Goal: Task Accomplishment & Management: Manage account settings

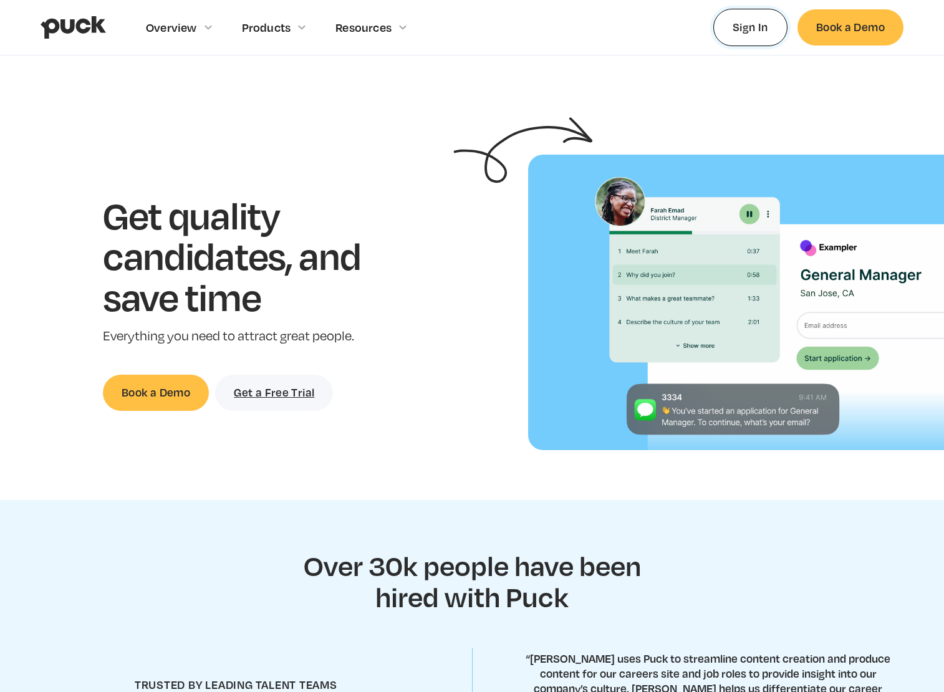
click at [770, 29] on link "Sign In" at bounding box center [750, 27] width 74 height 37
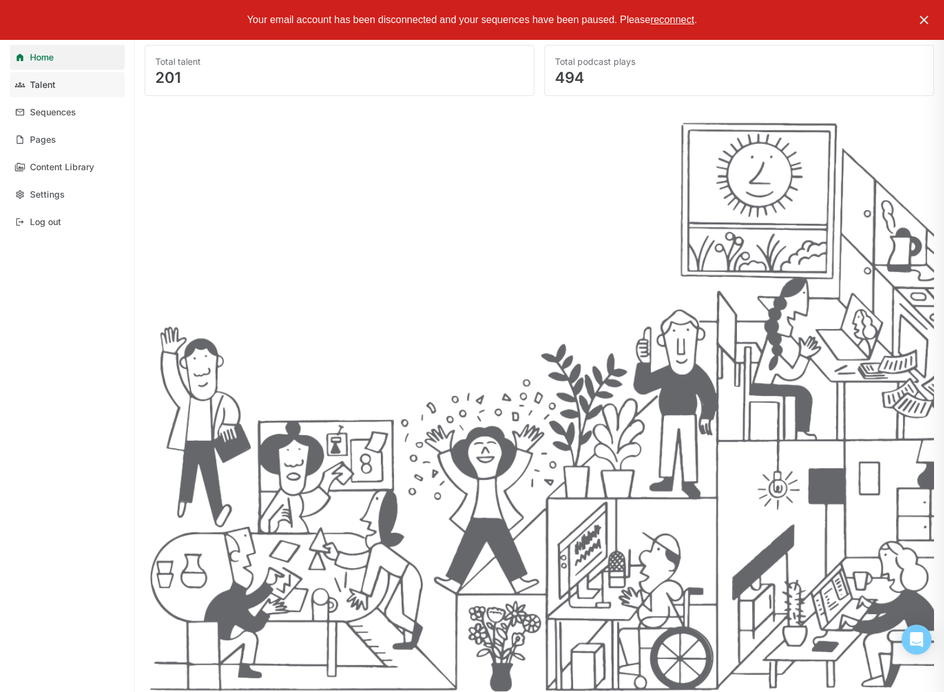
click at [38, 81] on div "Talent" at bounding box center [43, 85] width 26 height 11
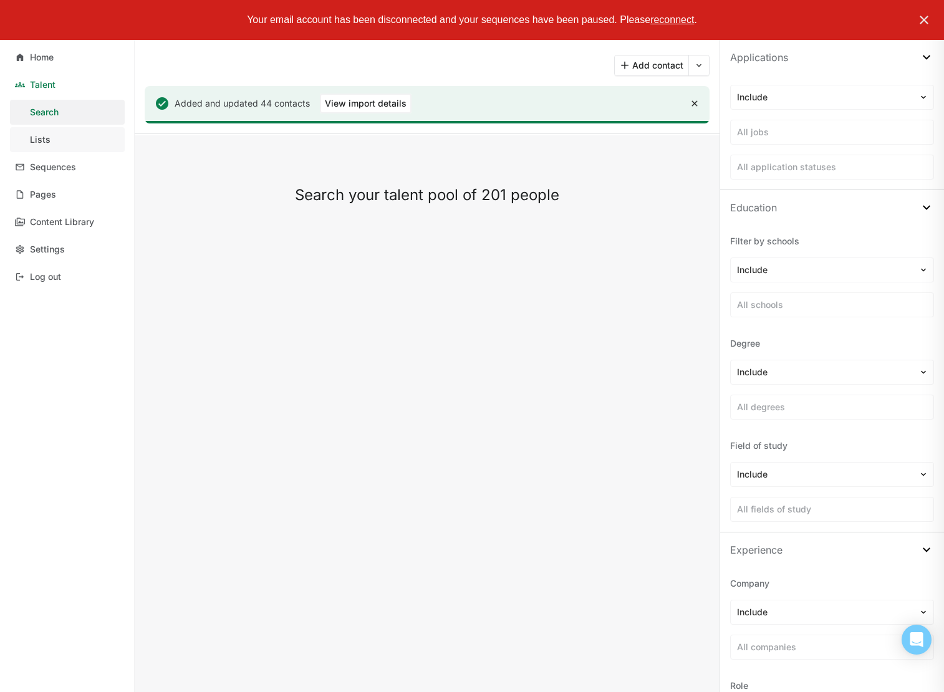
click at [69, 141] on link "Lists" at bounding box center [67, 139] width 115 height 25
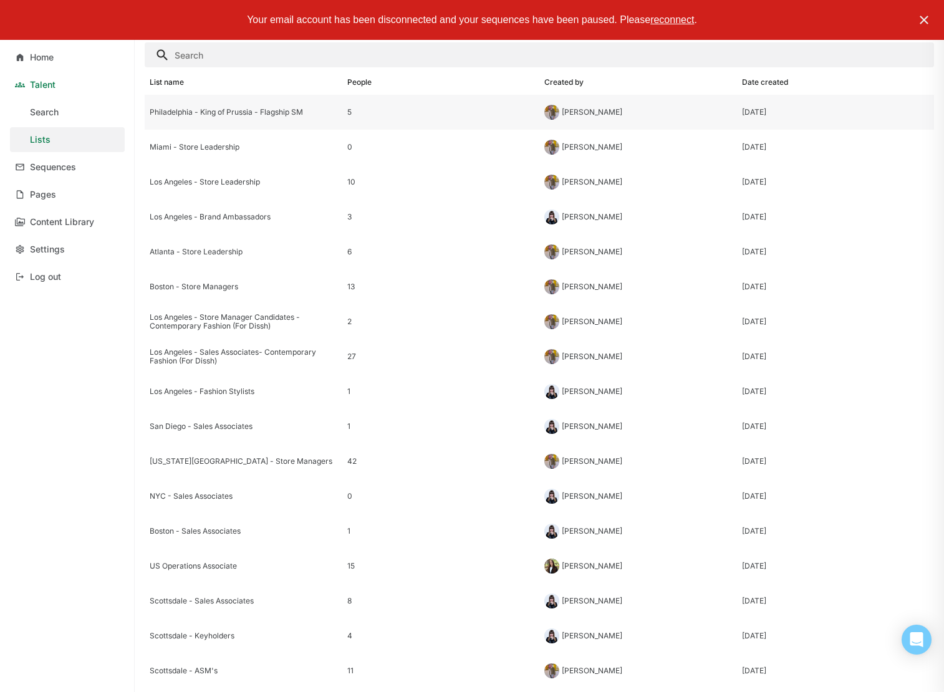
click at [269, 107] on div "Philadelphia - King of Prussia - Flagship SM" at bounding box center [244, 112] width 198 height 35
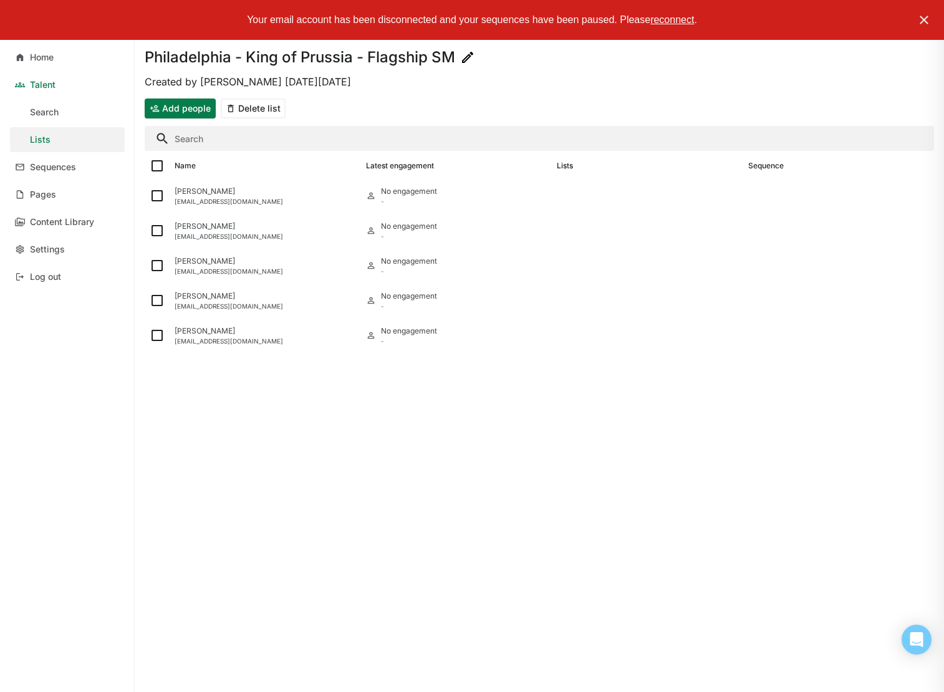
click at [175, 107] on button "Add people" at bounding box center [180, 109] width 71 height 20
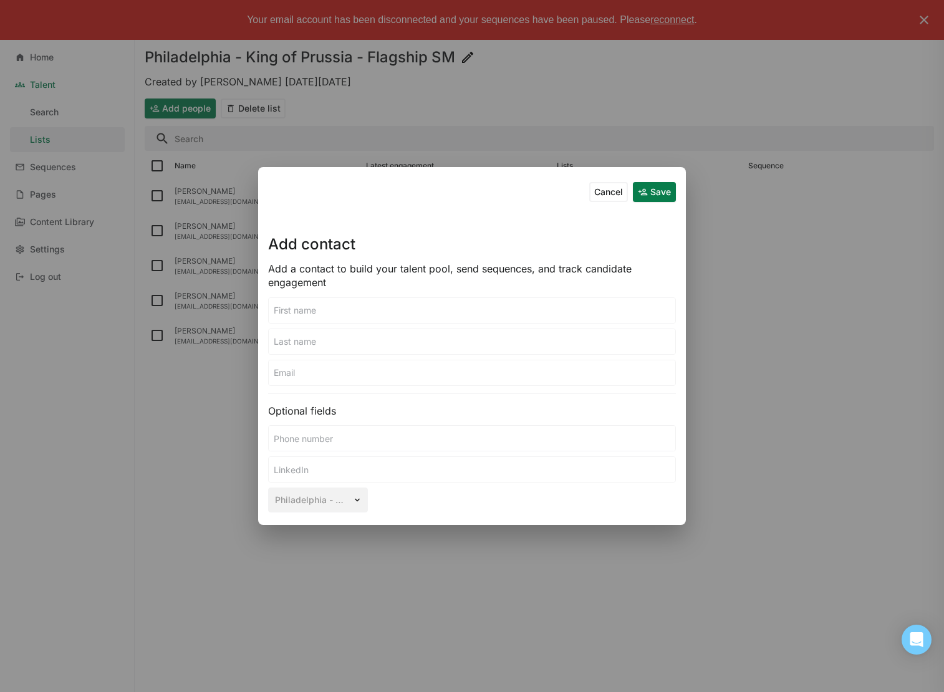
click at [488, 319] on input at bounding box center [472, 310] width 407 height 25
type input "[PERSON_NAME]"
paste input "[EMAIL_ADDRESS][DOMAIN_NAME]"
type input "[EMAIL_ADDRESS][DOMAIN_NAME]"
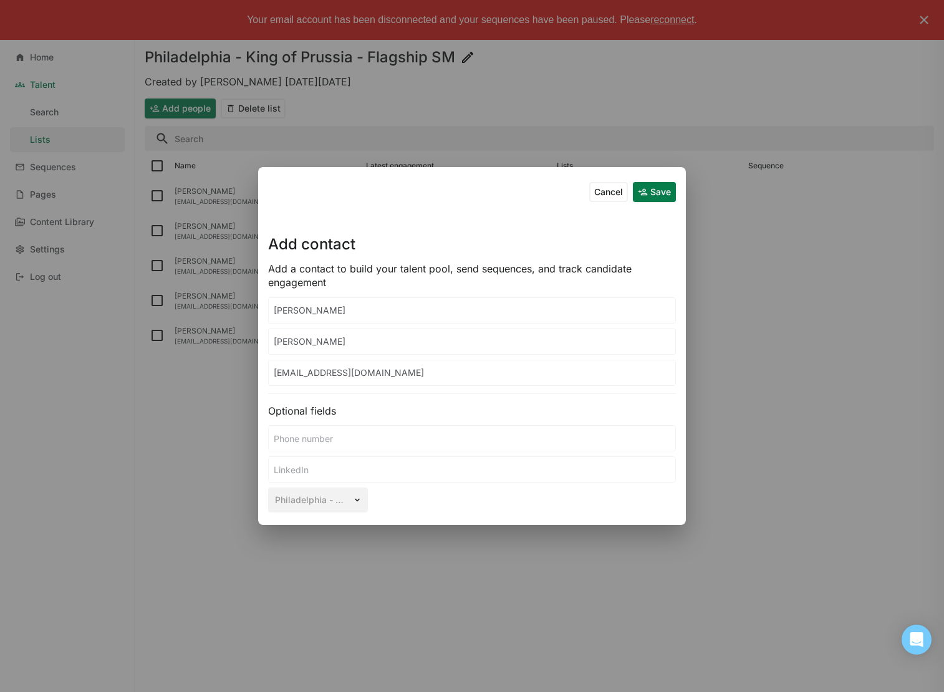
click at [400, 442] on input at bounding box center [472, 438] width 407 height 25
paste input "6106393224"
type input "6106393224"
click at [443, 372] on input "[EMAIL_ADDRESS][DOMAIN_NAME]" at bounding box center [472, 372] width 407 height 25
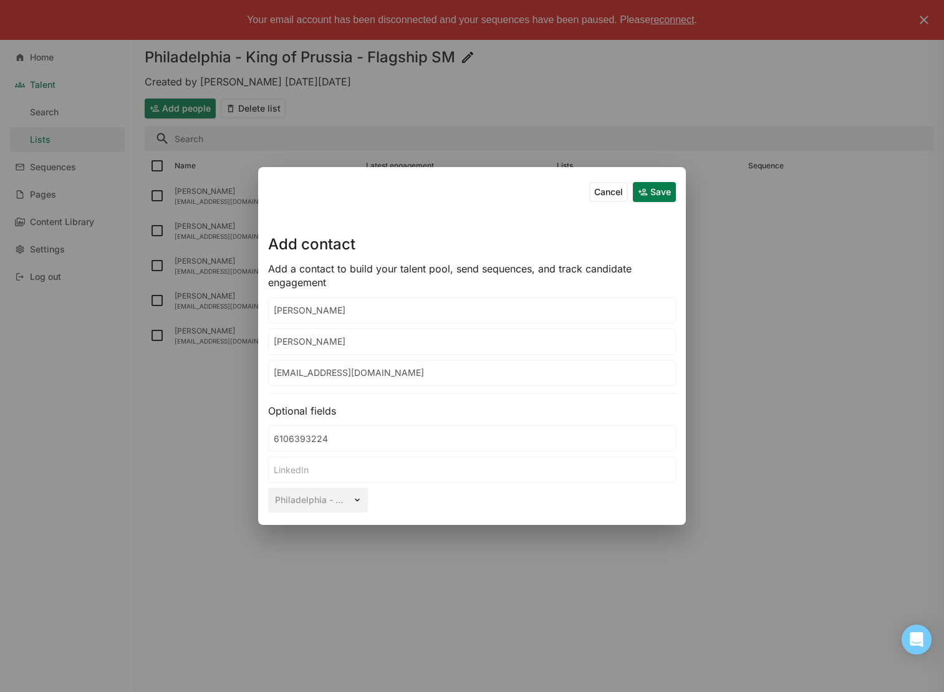
click at [443, 372] on input "[EMAIL_ADDRESS][DOMAIN_NAME]" at bounding box center [472, 372] width 407 height 25
click at [446, 472] on input at bounding box center [472, 469] width 407 height 25
paste input "[URL][DOMAIN_NAME]"
type input "[URL][DOMAIN_NAME]"
click at [657, 191] on button "Save" at bounding box center [654, 192] width 43 height 20
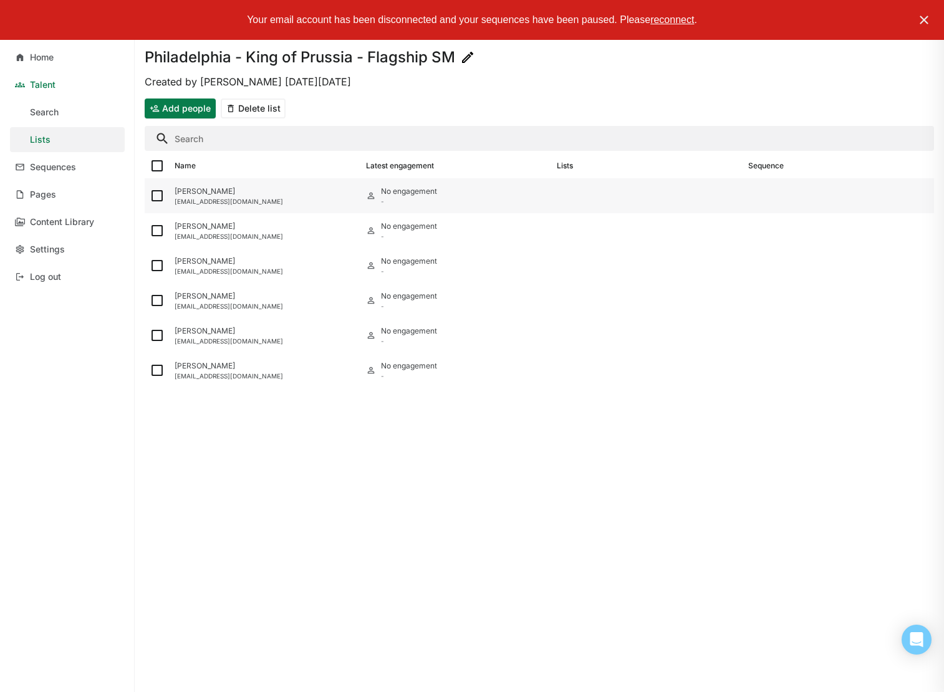
click at [230, 195] on div "[PERSON_NAME]" at bounding box center [265, 191] width 181 height 9
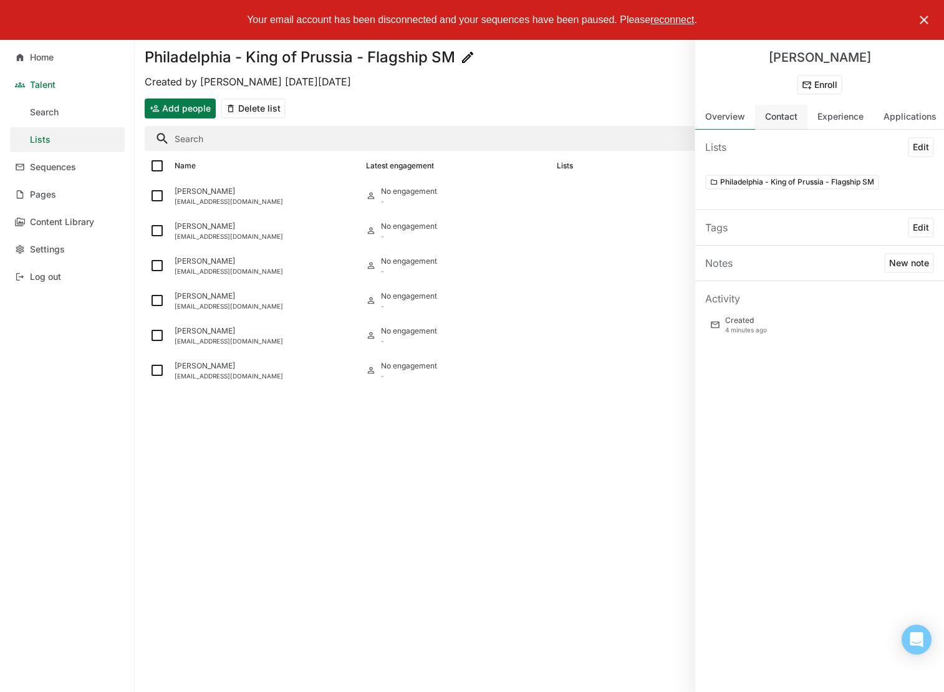
click at [784, 125] on div "Contact" at bounding box center [781, 117] width 52 height 25
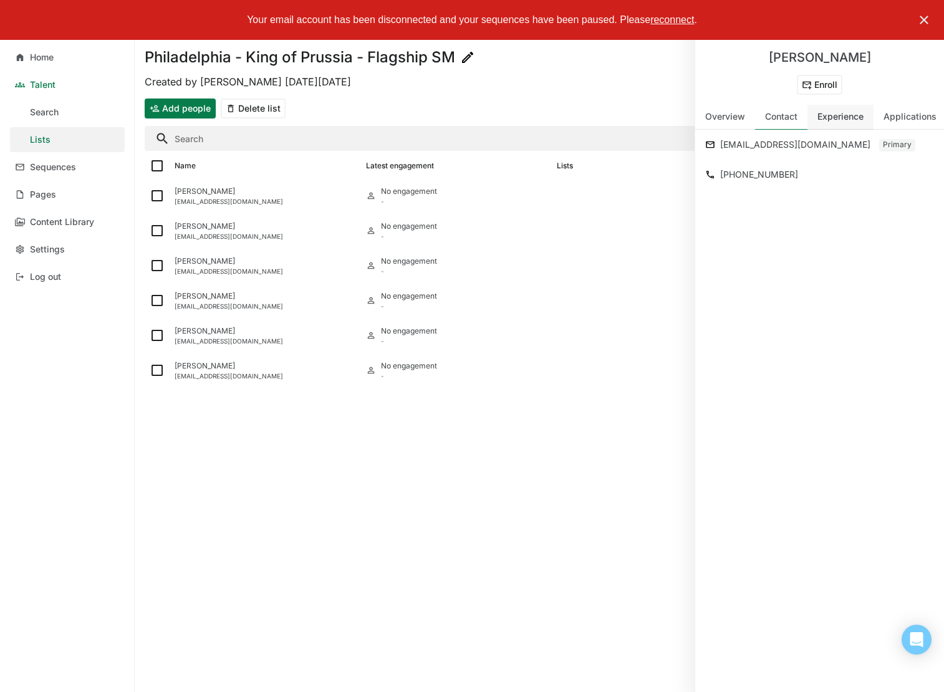
click at [835, 122] on div "Experience" at bounding box center [841, 117] width 46 height 11
click at [735, 151] on div "Resumes" at bounding box center [726, 147] width 42 height 15
click at [734, 152] on div "Resumes" at bounding box center [726, 147] width 42 height 15
click at [908, 117] on div "Applications" at bounding box center [910, 117] width 53 height 11
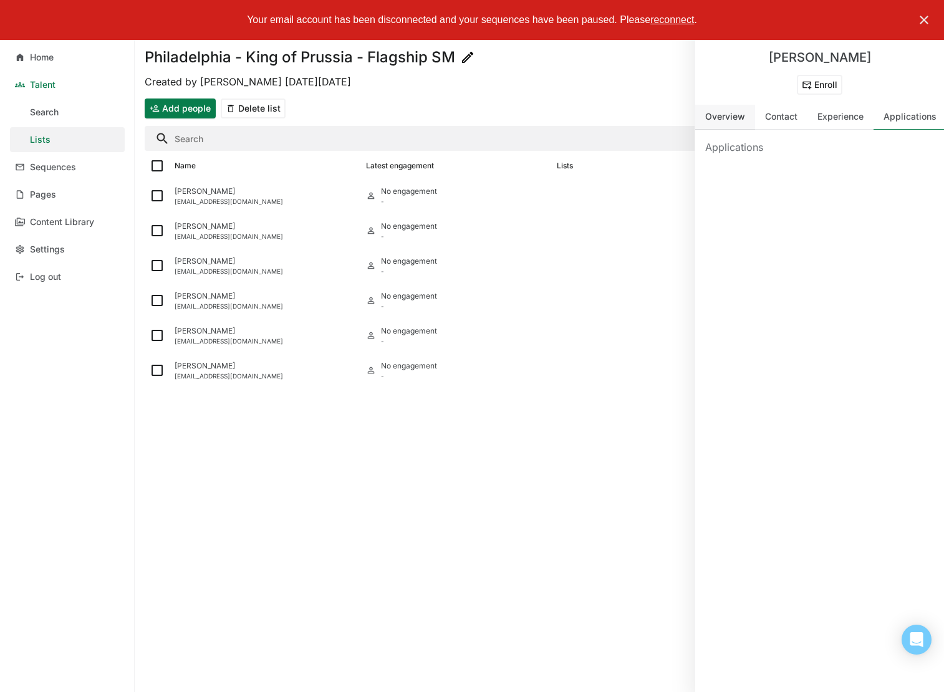
click at [738, 120] on div "Overview" at bounding box center [725, 117] width 40 height 11
click at [908, 264] on button "New note" at bounding box center [909, 263] width 50 height 20
click at [881, 334] on button "Cancel" at bounding box center [879, 331] width 39 height 20
click at [920, 229] on button "Edit" at bounding box center [921, 228] width 26 height 20
click at [878, 288] on button "Cancel" at bounding box center [879, 290] width 39 height 20
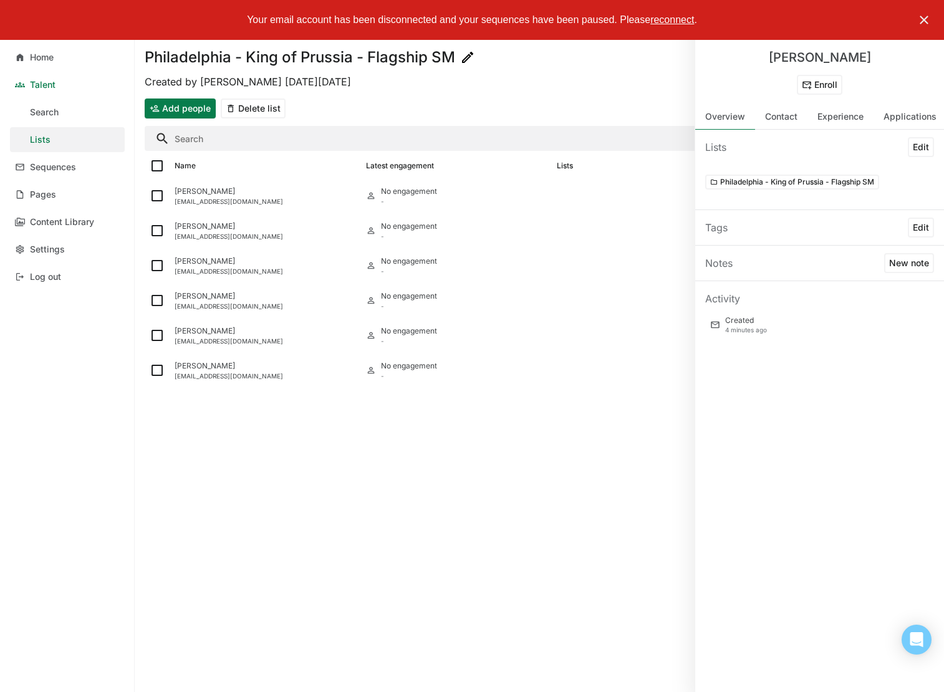
click at [929, 19] on img at bounding box center [924, 19] width 15 height 15
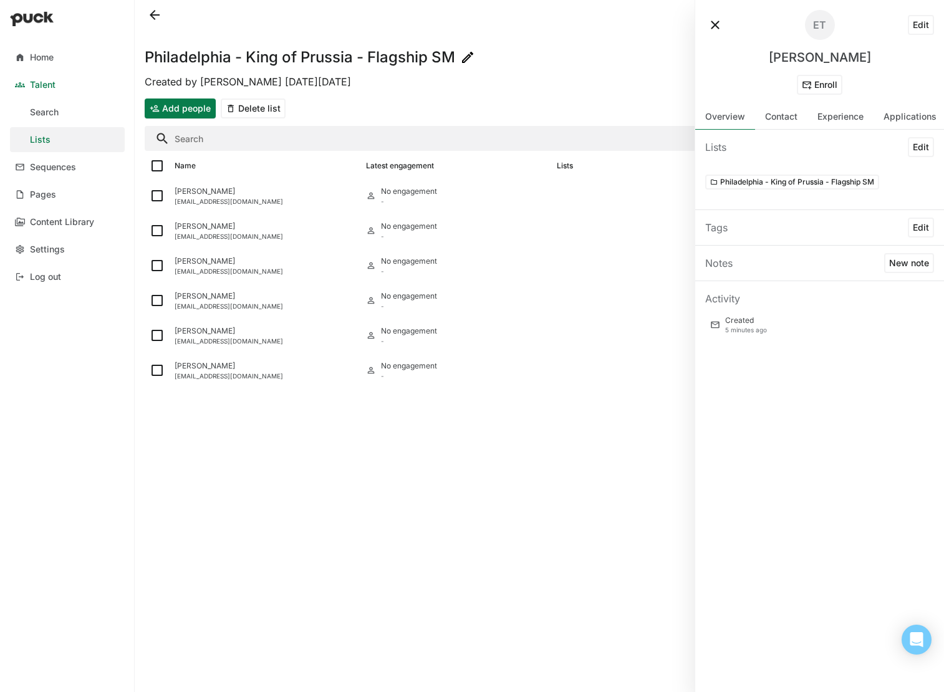
click at [927, 23] on button "Edit" at bounding box center [921, 25] width 26 height 20
select select "US"
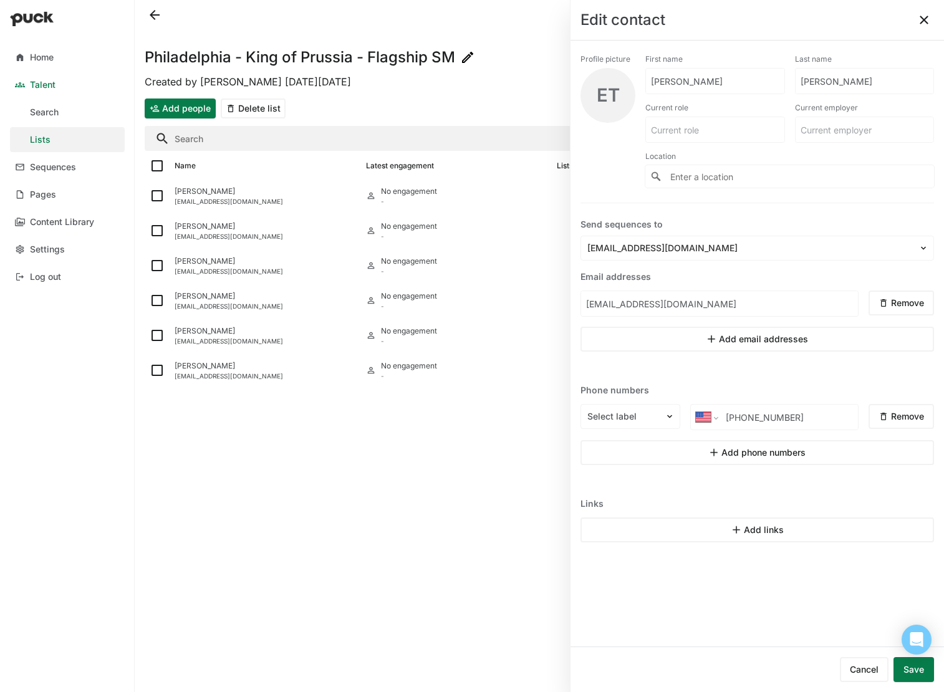
click at [844, 129] on input at bounding box center [865, 129] width 138 height 25
type input "Anthropologie"
click at [701, 132] on input at bounding box center [715, 129] width 138 height 25
type input "GM"
click at [909, 669] on button "Save" at bounding box center [914, 669] width 41 height 25
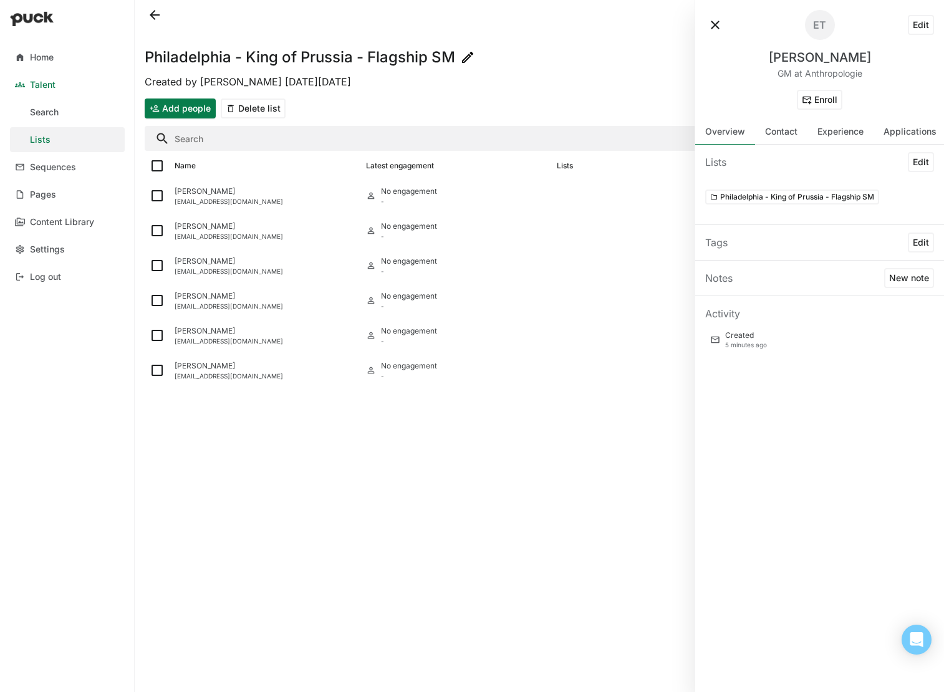
click at [924, 23] on button "Edit" at bounding box center [921, 25] width 26 height 20
select select "US"
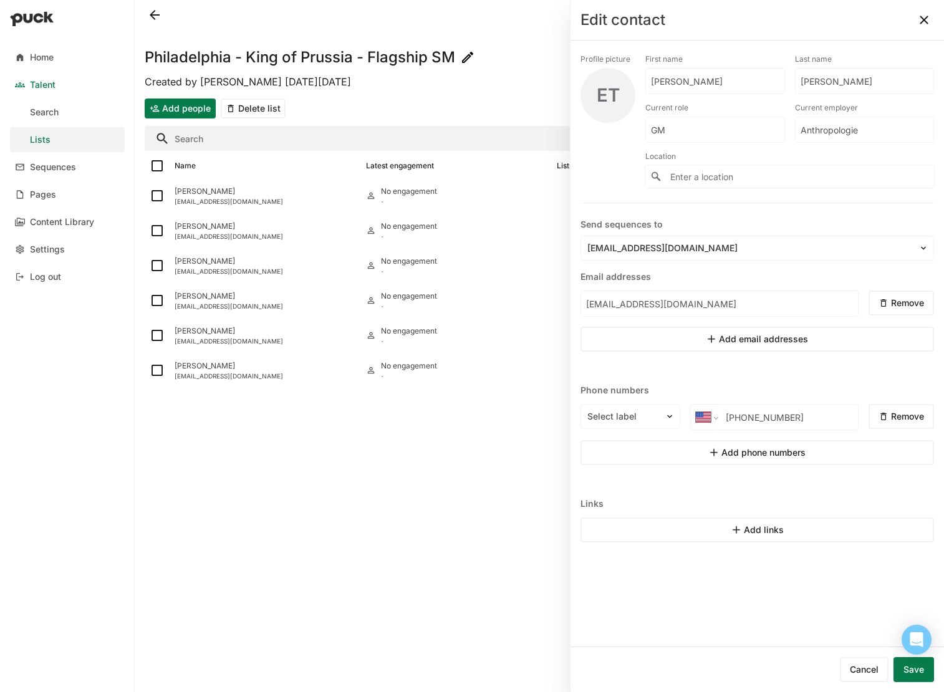
click at [751, 169] on input "Enter a location" at bounding box center [790, 176] width 289 height 22
click at [753, 179] on input "Enter a location" at bounding box center [790, 176] width 289 height 22
click at [763, 215] on div "[US_STATE], [GEOGRAPHIC_DATA]" at bounding box center [723, 214] width 143 height 11
type input "[GEOGRAPHIC_DATA], [US_STATE], [GEOGRAPHIC_DATA]"
click at [914, 669] on button "Save" at bounding box center [914, 669] width 41 height 25
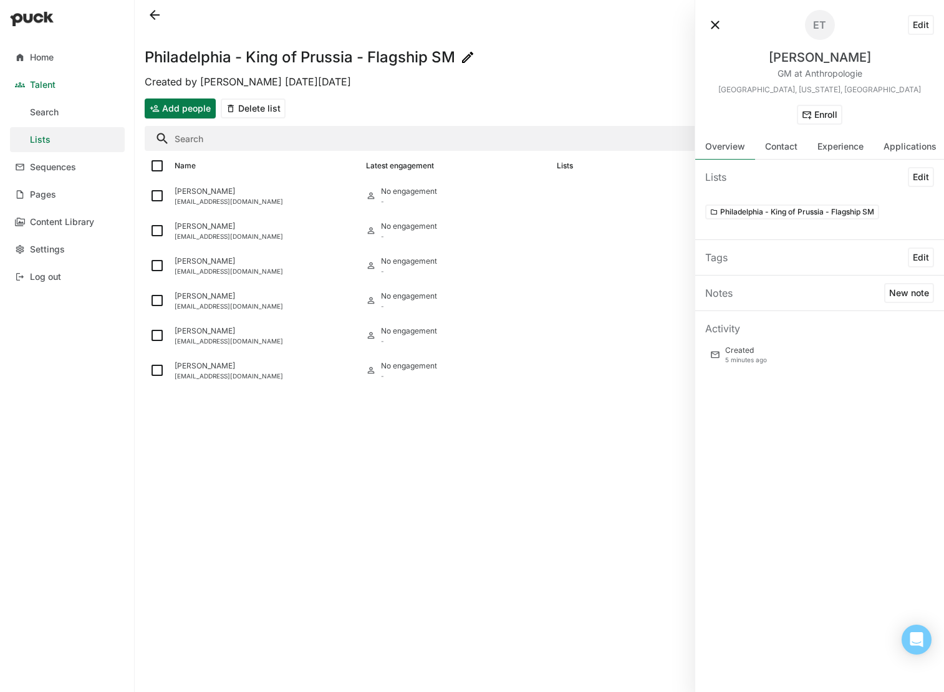
click at [925, 27] on button "Edit" at bounding box center [921, 25] width 26 height 20
select select "US"
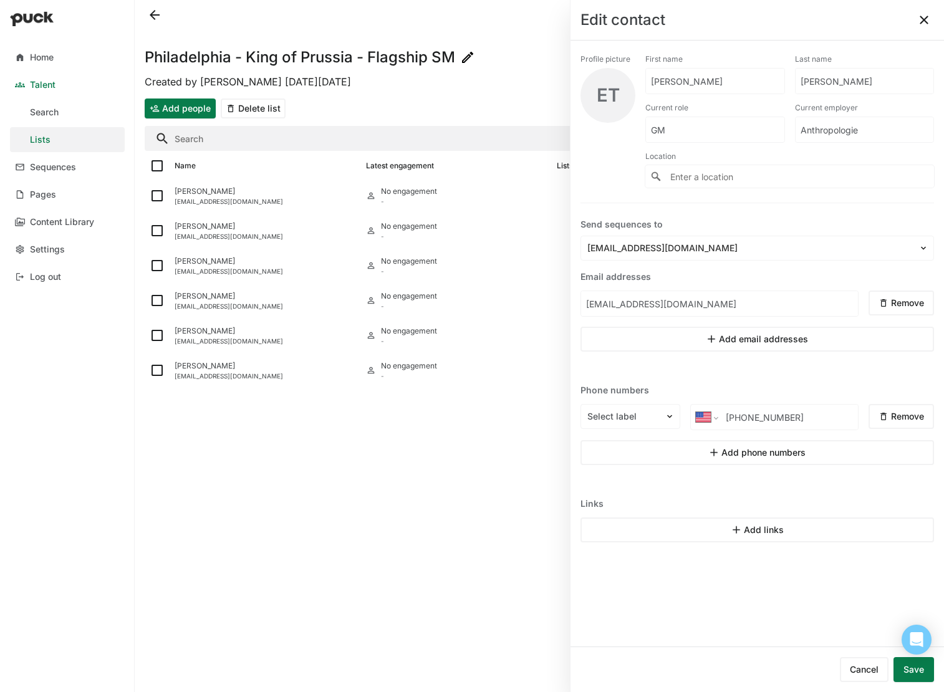
click at [762, 536] on button "Add links" at bounding box center [758, 530] width 354 height 25
click at [654, 515] on div "LinkedIn Remove" at bounding box center [758, 530] width 354 height 31
click at [657, 524] on div at bounding box center [623, 530] width 71 height 13
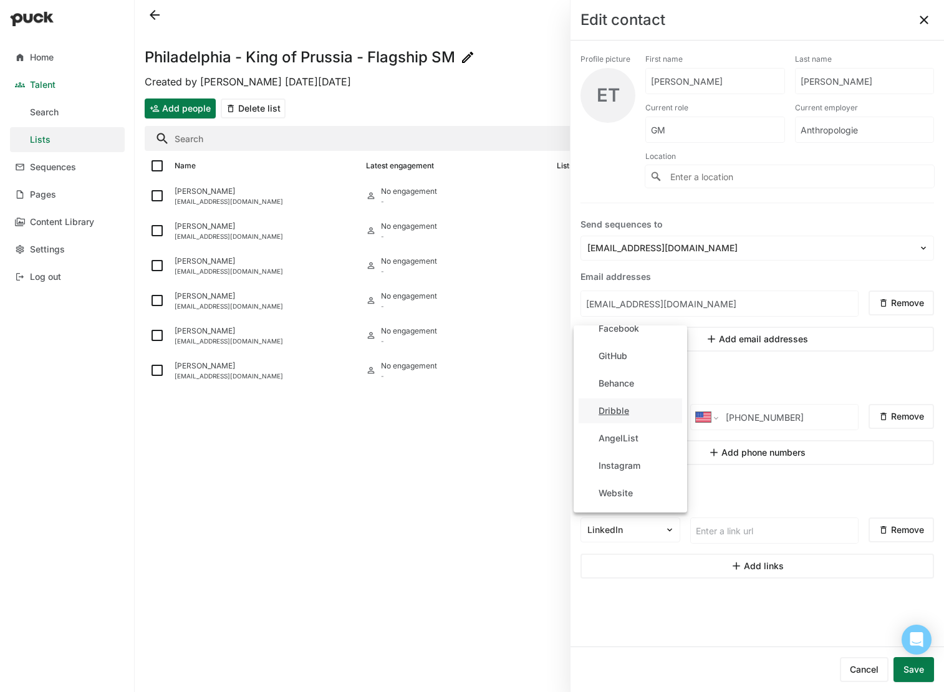
scroll to position [95, 0]
click at [767, 618] on div "Profile picture ET First name [PERSON_NAME] Last name [PERSON_NAME] Current rol…" at bounding box center [758, 344] width 374 height 606
click at [905, 674] on button "Save" at bounding box center [914, 669] width 41 height 25
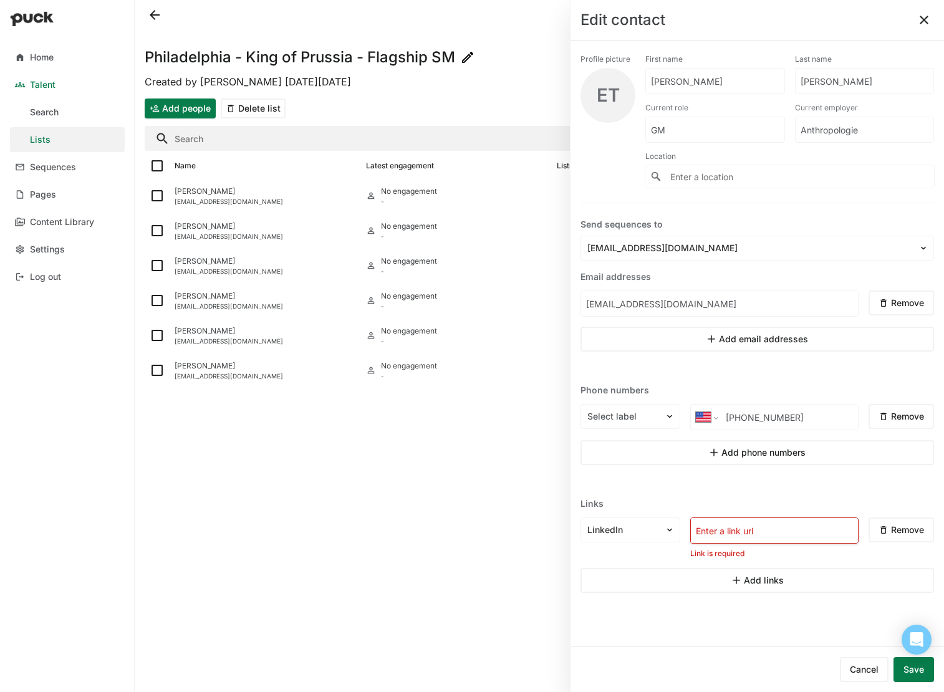
click at [868, 672] on button "Cancel" at bounding box center [864, 669] width 49 height 25
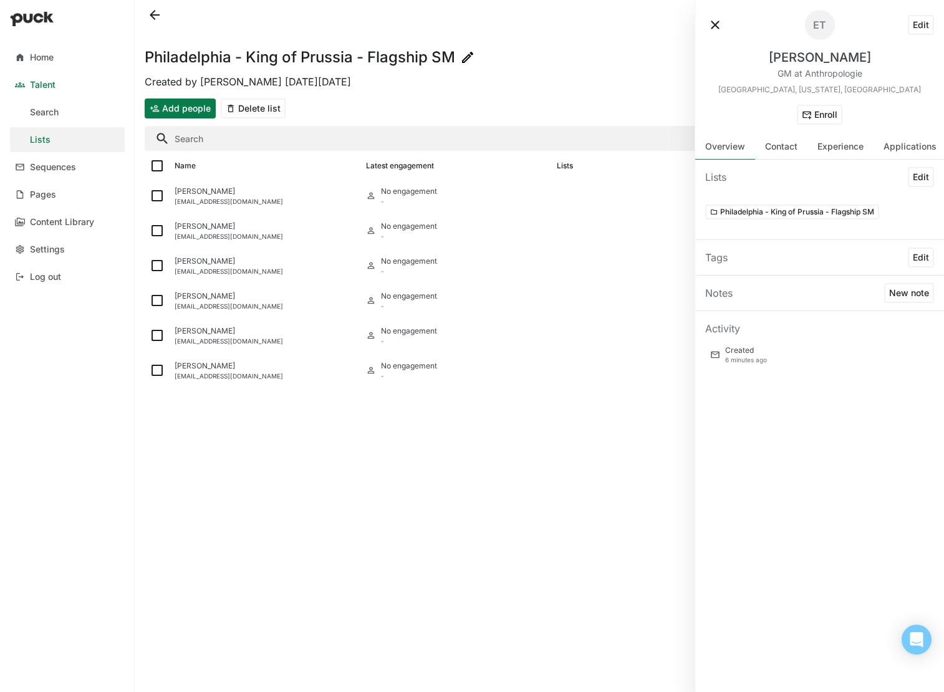
click at [642, 465] on div "[GEOGRAPHIC_DATA] - King of Prussia - Flagship SM Created by [PERSON_NAME] [DAT…" at bounding box center [540, 346] width 810 height 692
click at [274, 233] on div "[EMAIL_ADDRESS][DOMAIN_NAME]" at bounding box center [265, 236] width 181 height 7
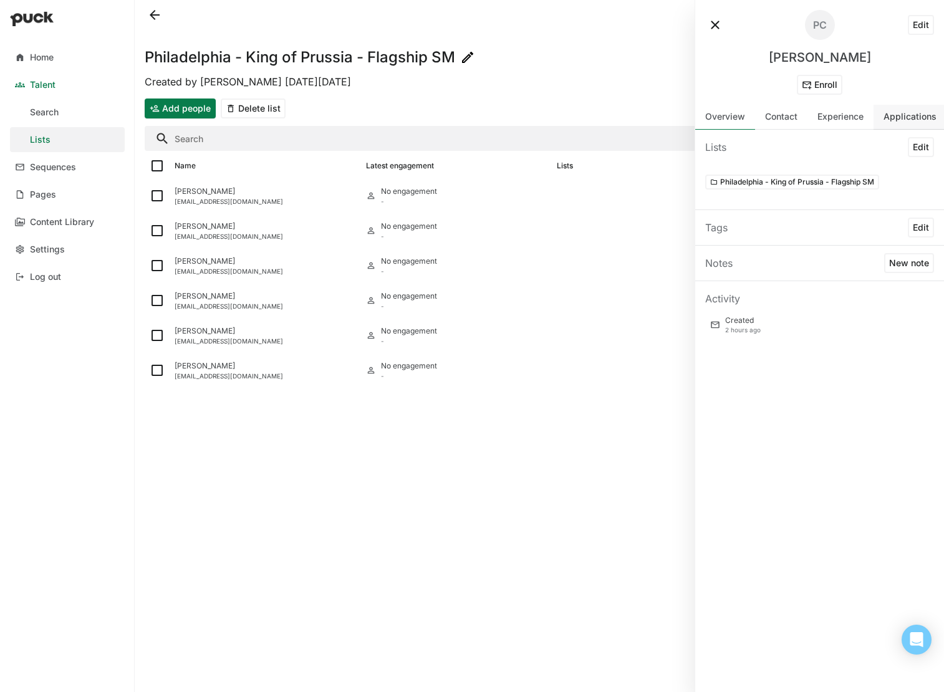
click at [906, 117] on div "Applications" at bounding box center [910, 117] width 53 height 11
click at [848, 118] on div "Experience" at bounding box center [841, 117] width 46 height 11
click at [773, 122] on div "Contact" at bounding box center [781, 117] width 32 height 11
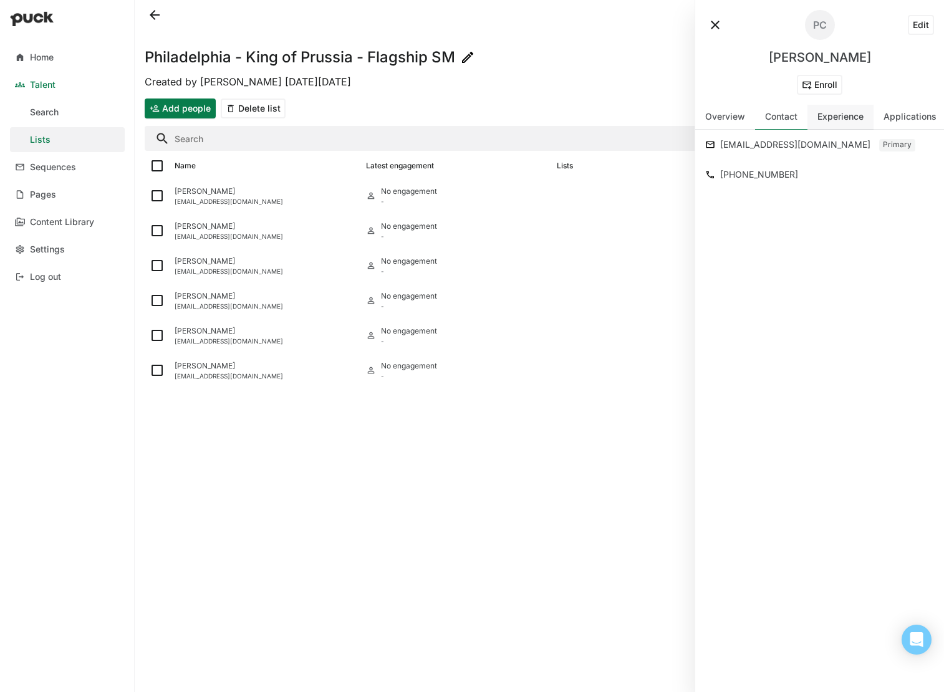
click at [852, 121] on div "Experience" at bounding box center [841, 117] width 46 height 11
click at [723, 145] on div "Resumes" at bounding box center [726, 147] width 42 height 15
click at [763, 149] on div "Resumes" at bounding box center [819, 147] width 249 height 35
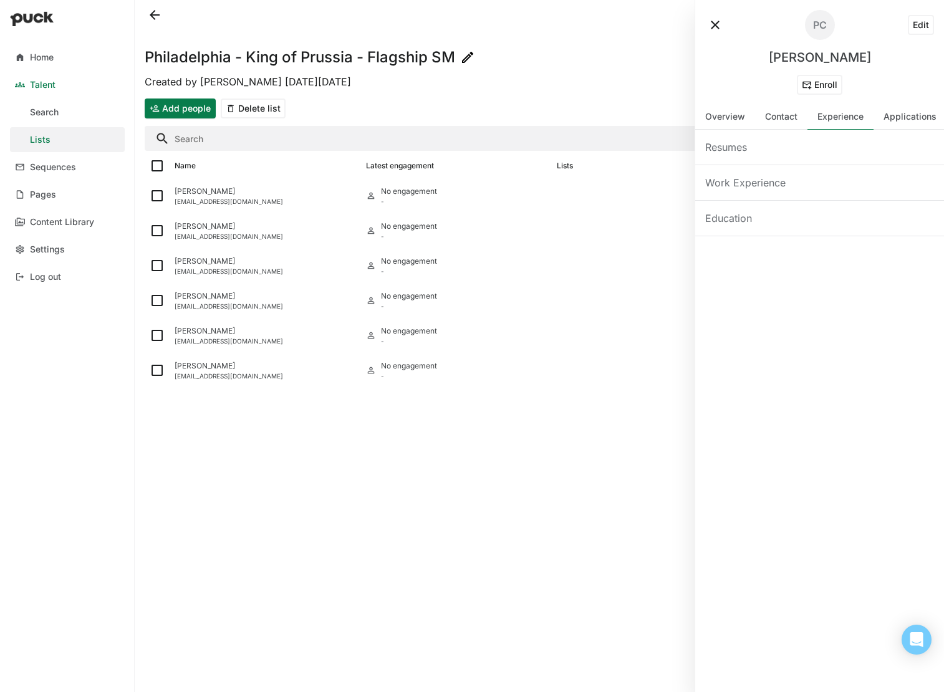
click at [917, 22] on button "Edit" at bounding box center [921, 25] width 26 height 20
select select "US"
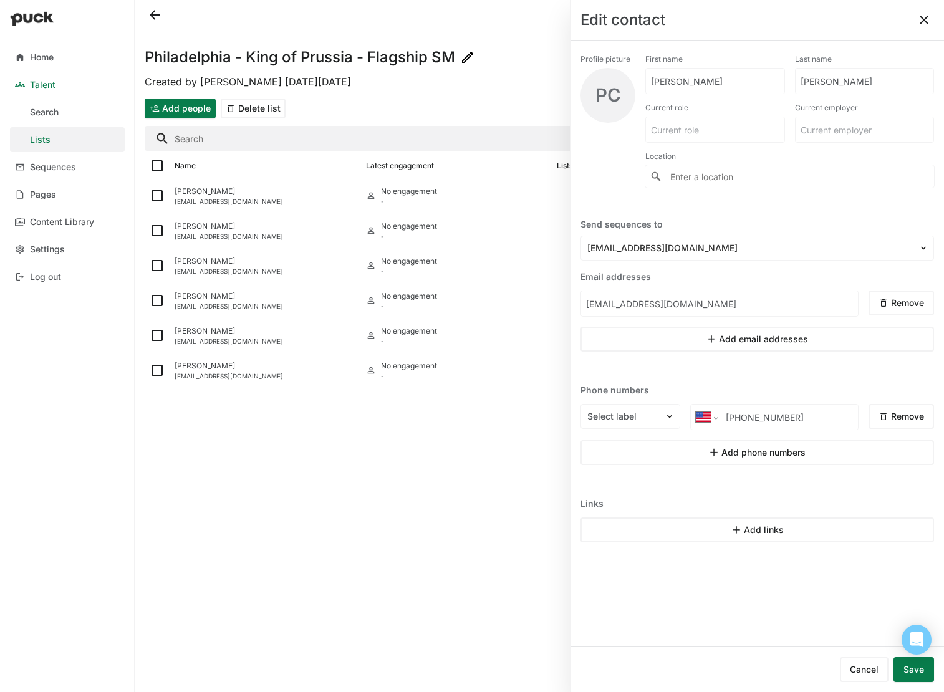
click at [604, 92] on div "PC" at bounding box center [609, 95] width 26 height 18
click at [607, 59] on div "Profile picture" at bounding box center [608, 59] width 55 height 17
click at [740, 129] on input at bounding box center [715, 129] width 138 height 25
click at [879, 133] on input at bounding box center [865, 129] width 138 height 25
type input "[PERSON_NAME]'s"
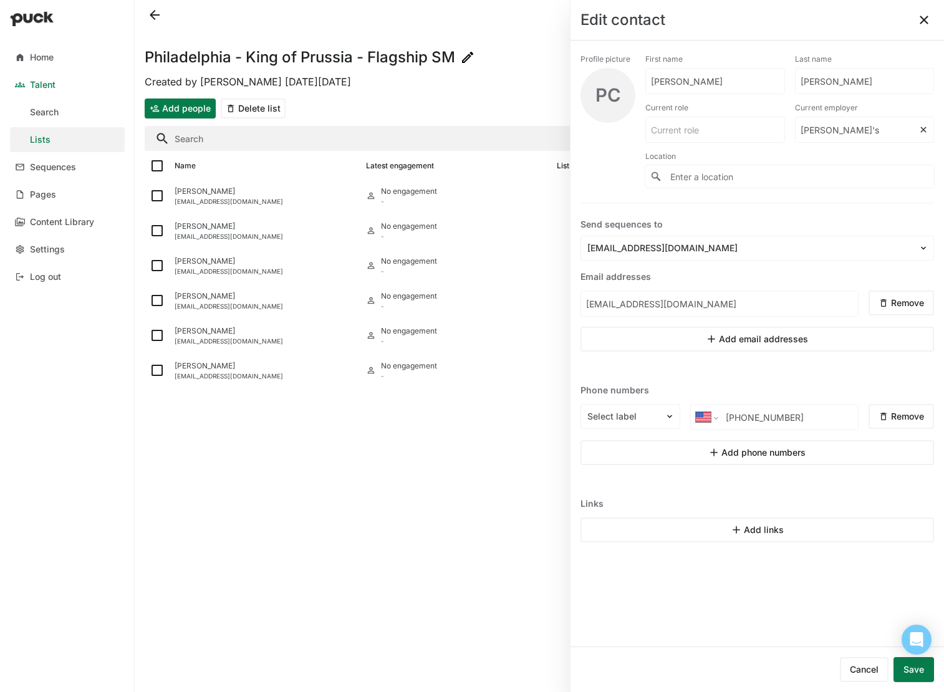
click at [686, 137] on input at bounding box center [715, 129] width 138 height 25
type input "B"
type input "Team Leader"
click at [722, 176] on input "Enter a location" at bounding box center [790, 176] width 289 height 22
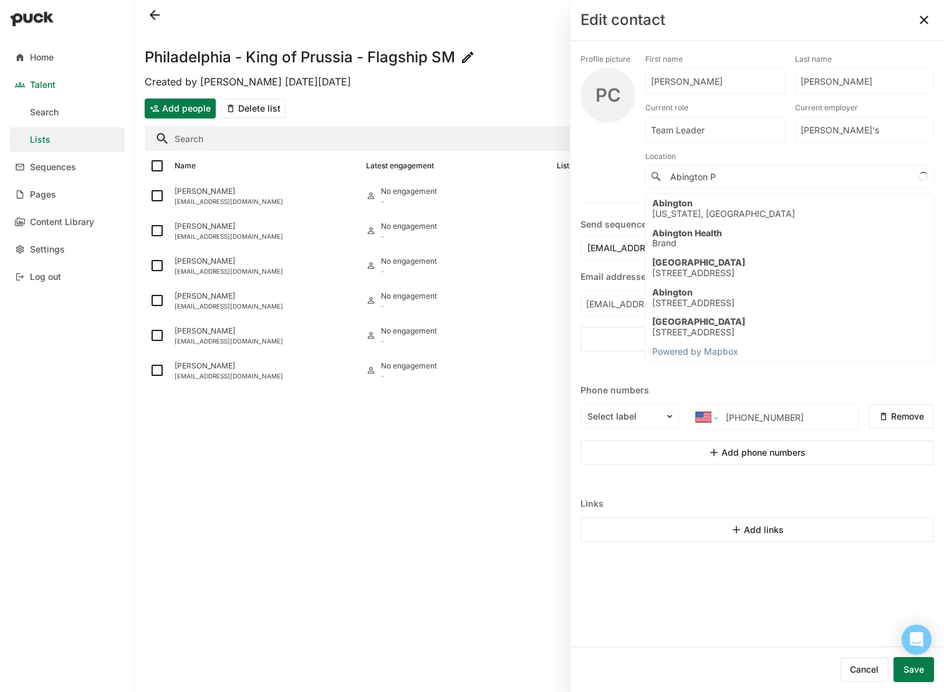
type input "Abington Pa"
click at [808, 182] on input "Abington Pa" at bounding box center [790, 176] width 289 height 22
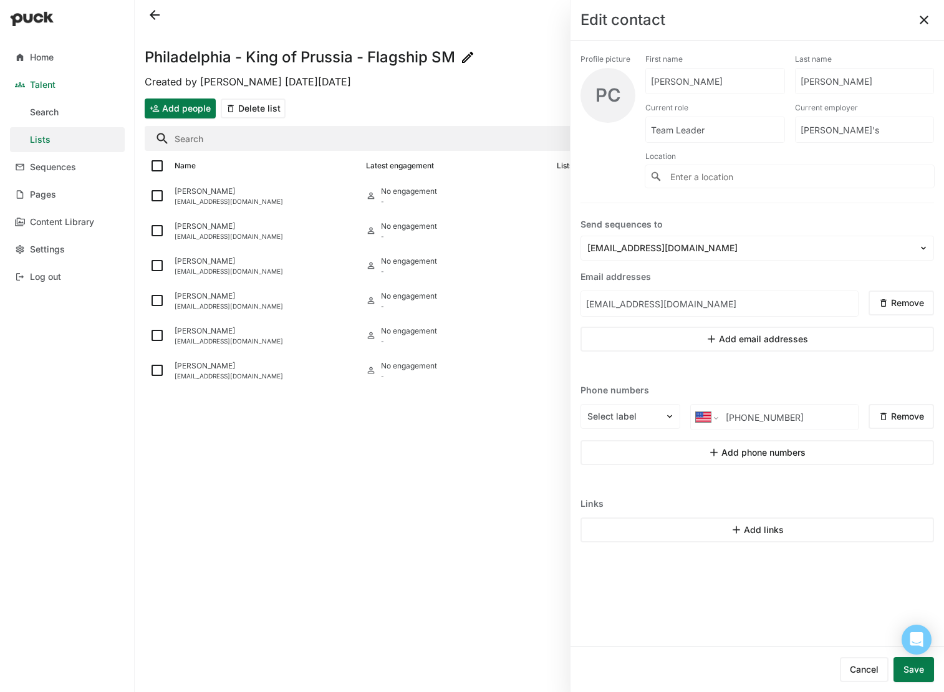
type input "P"
click at [913, 672] on button "Save" at bounding box center [914, 669] width 41 height 25
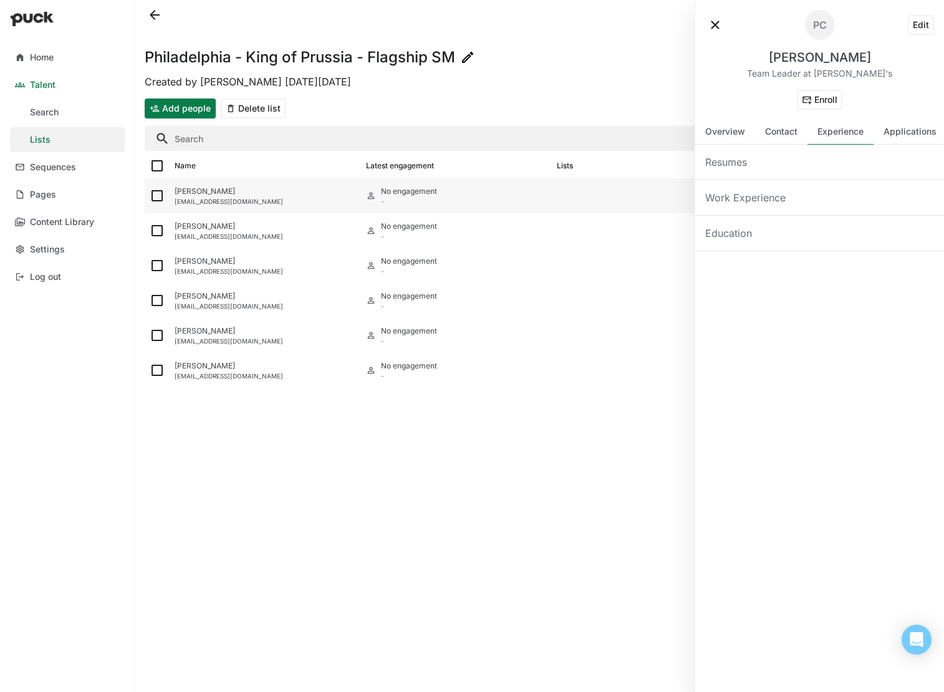
click at [157, 198] on img at bounding box center [157, 195] width 15 height 15
click at [150, 196] on input "checkbox" at bounding box center [149, 196] width 1 height 1
checkbox input "true"
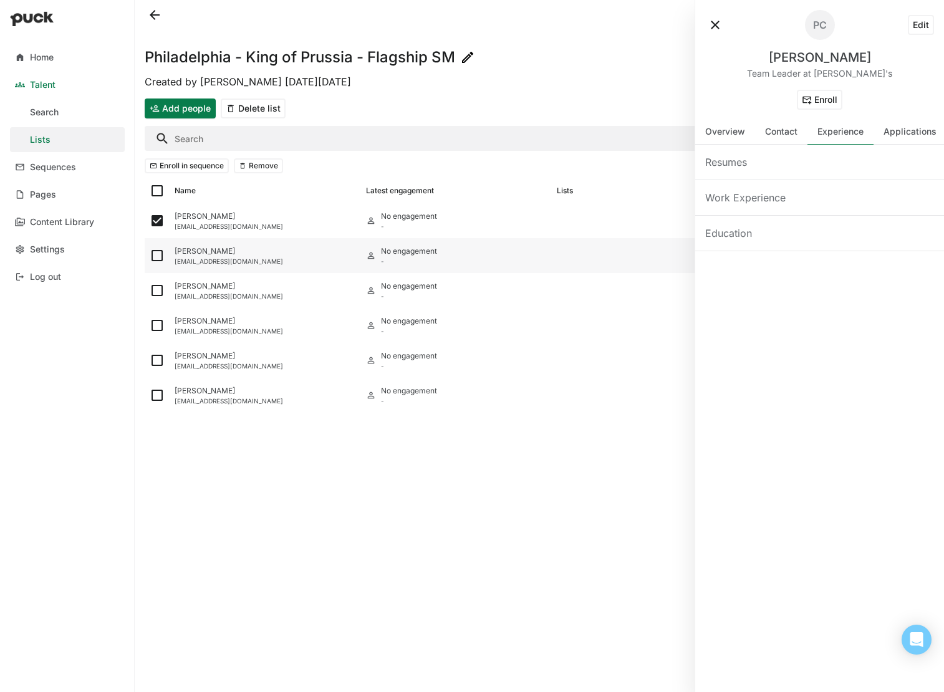
click at [155, 249] on img at bounding box center [157, 255] width 15 height 15
click at [150, 256] on input "checkbox" at bounding box center [149, 256] width 1 height 1
checkbox input "true"
click at [155, 221] on img at bounding box center [157, 220] width 15 height 15
click at [150, 221] on input "checkbox" at bounding box center [149, 221] width 1 height 1
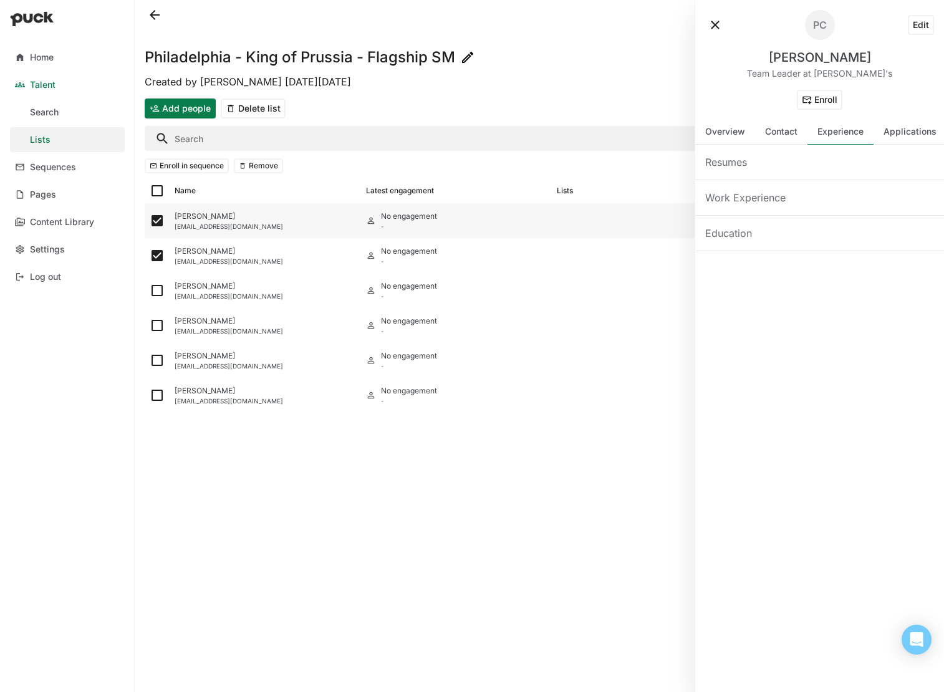
checkbox input "false"
click at [160, 258] on img at bounding box center [157, 255] width 15 height 15
click at [150, 256] on input "checkbox" at bounding box center [149, 256] width 1 height 1
checkbox input "false"
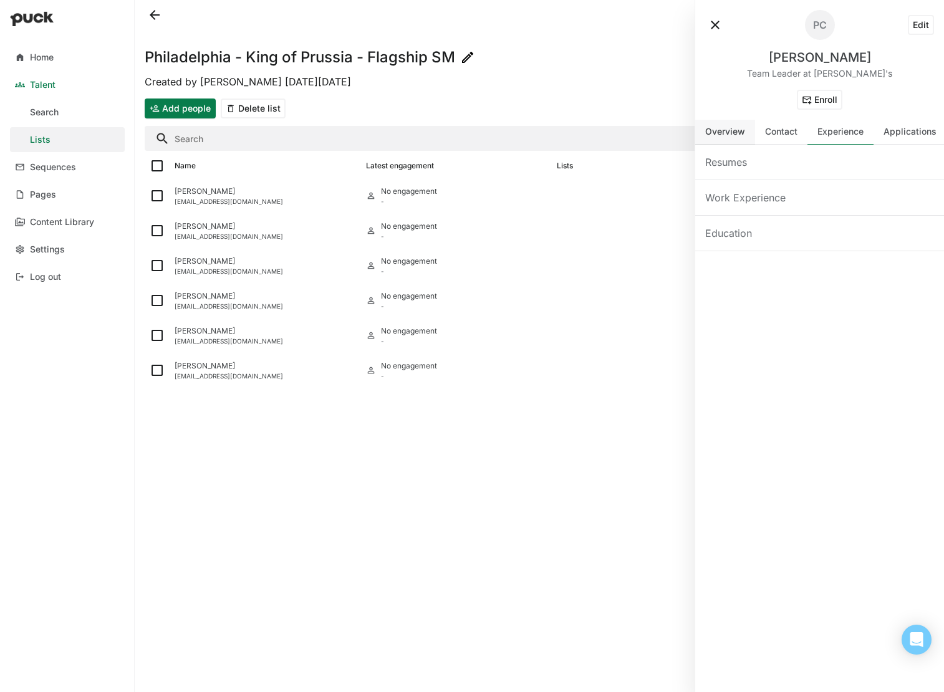
click at [725, 141] on div "Overview" at bounding box center [725, 132] width 60 height 25
click at [820, 24] on div "PC" at bounding box center [820, 25] width 14 height 10
click at [821, 24] on div "PC" at bounding box center [820, 25] width 14 height 10
click at [617, 95] on div "Add people Delete list" at bounding box center [540, 109] width 790 height 30
click at [89, 163] on link "Sequences" at bounding box center [67, 167] width 115 height 25
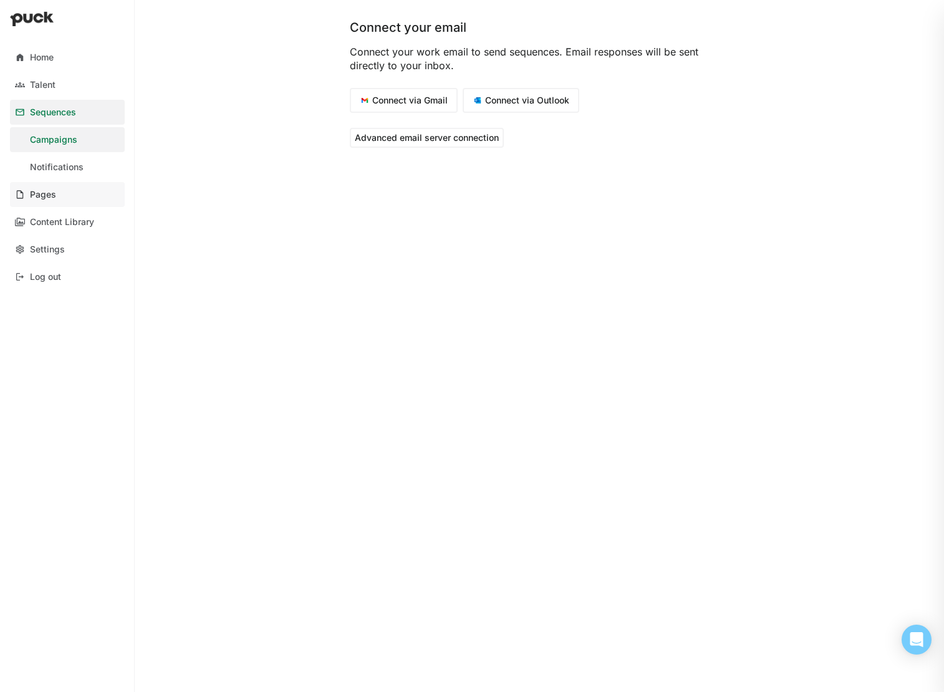
click at [64, 200] on link "Pages" at bounding box center [67, 194] width 115 height 25
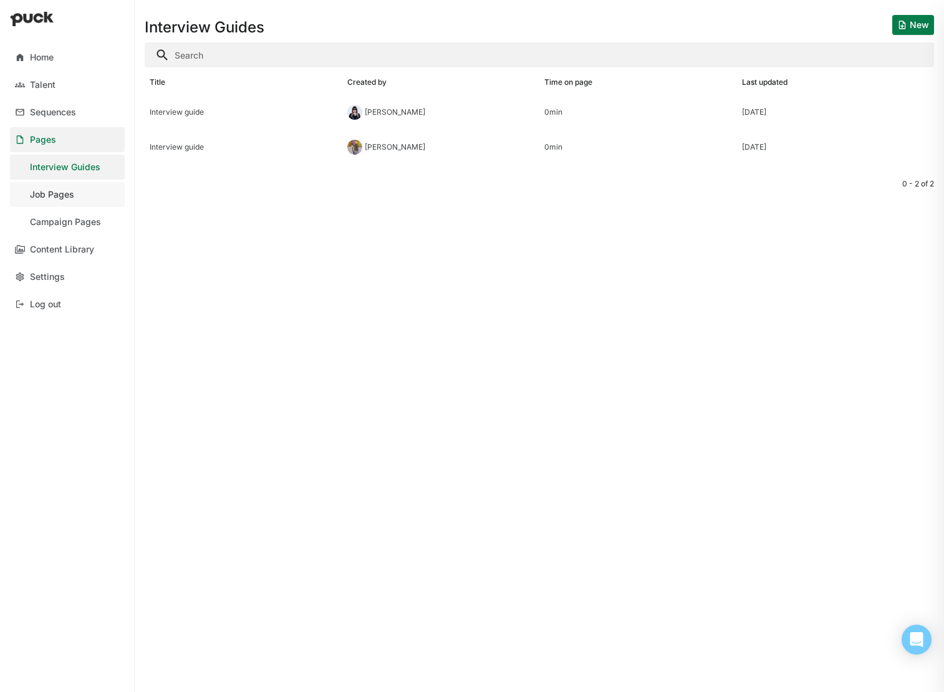
click at [88, 200] on link "Job Pages" at bounding box center [67, 194] width 115 height 25
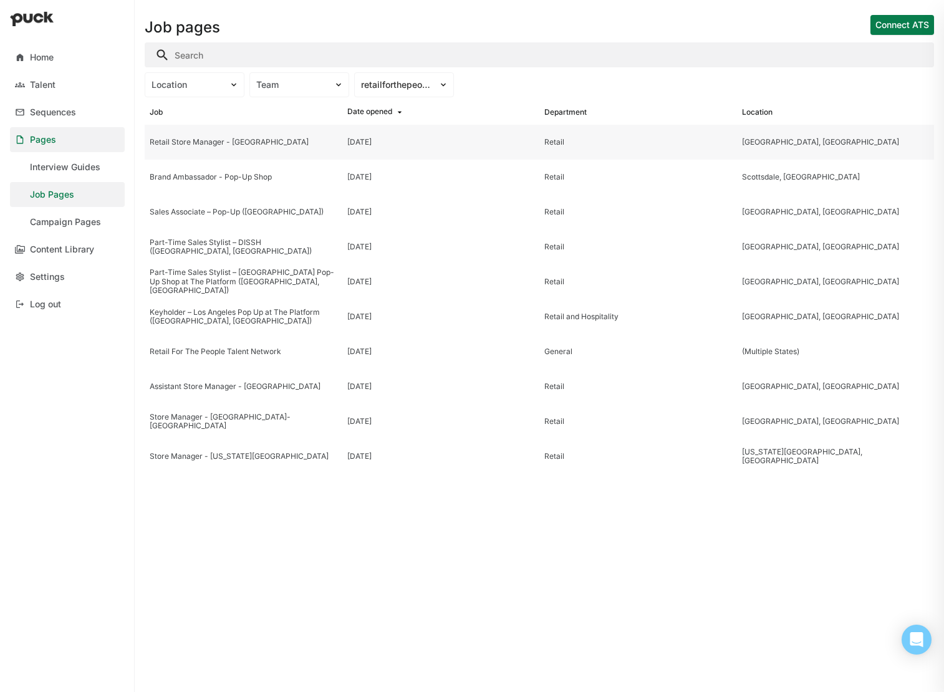
click at [306, 143] on div "Retail Store Manager - [GEOGRAPHIC_DATA]" at bounding box center [244, 142] width 188 height 9
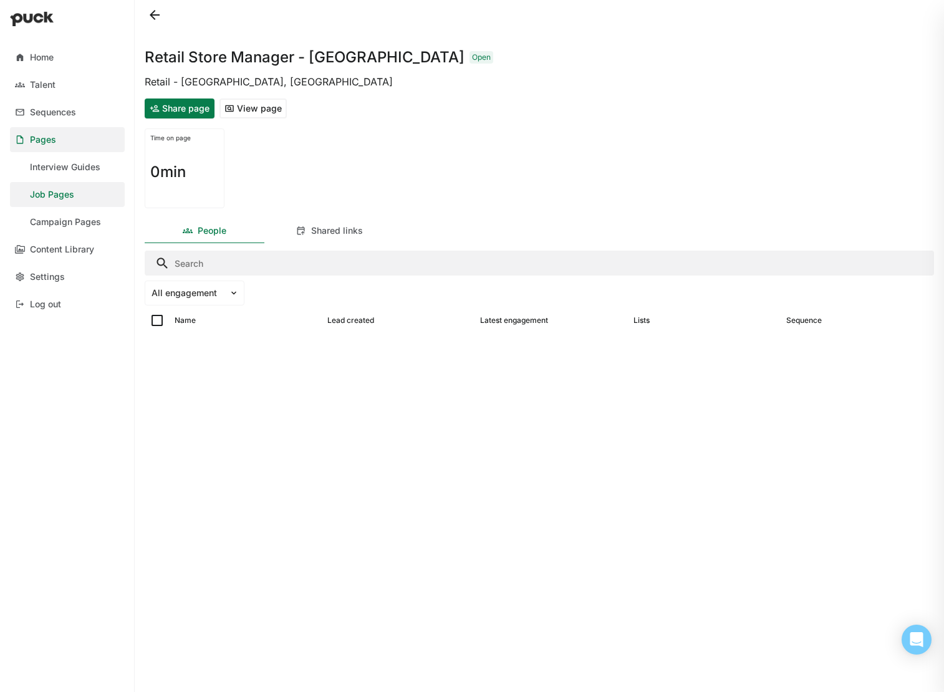
click at [273, 102] on button "View page" at bounding box center [253, 109] width 67 height 20
click at [216, 266] on input "Search" at bounding box center [540, 263] width 790 height 25
click at [473, 188] on div "Time on page 0min" at bounding box center [540, 168] width 790 height 90
click at [147, 16] on button at bounding box center [155, 15] width 20 height 20
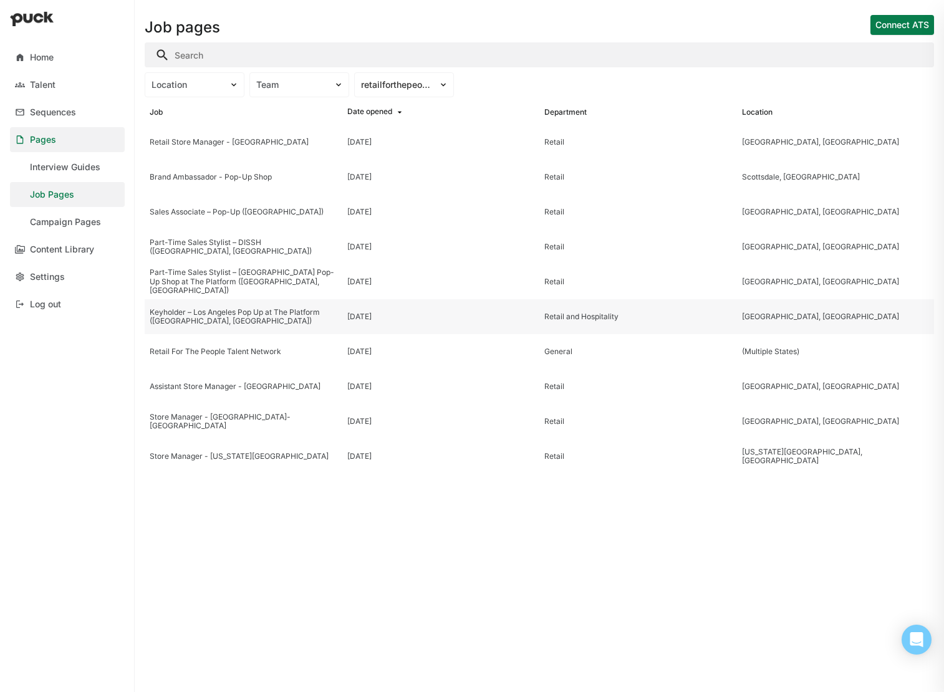
click at [329, 320] on div "Keyholder – Los Angeles Pop Up at The Platform ([GEOGRAPHIC_DATA], [GEOGRAPHIC_…" at bounding box center [244, 317] width 188 height 18
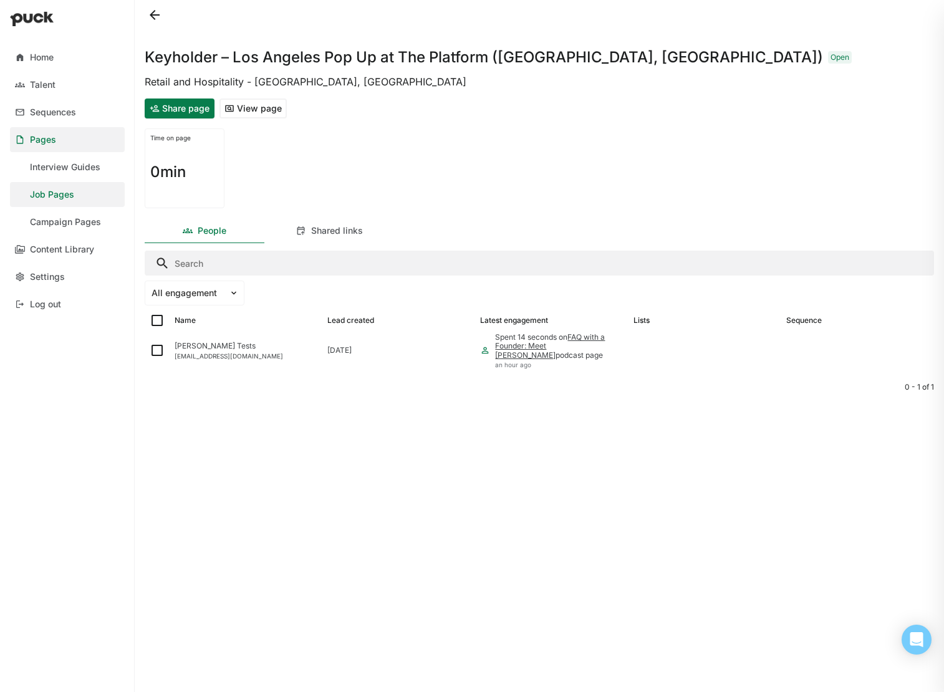
click at [153, 16] on button at bounding box center [155, 15] width 20 height 20
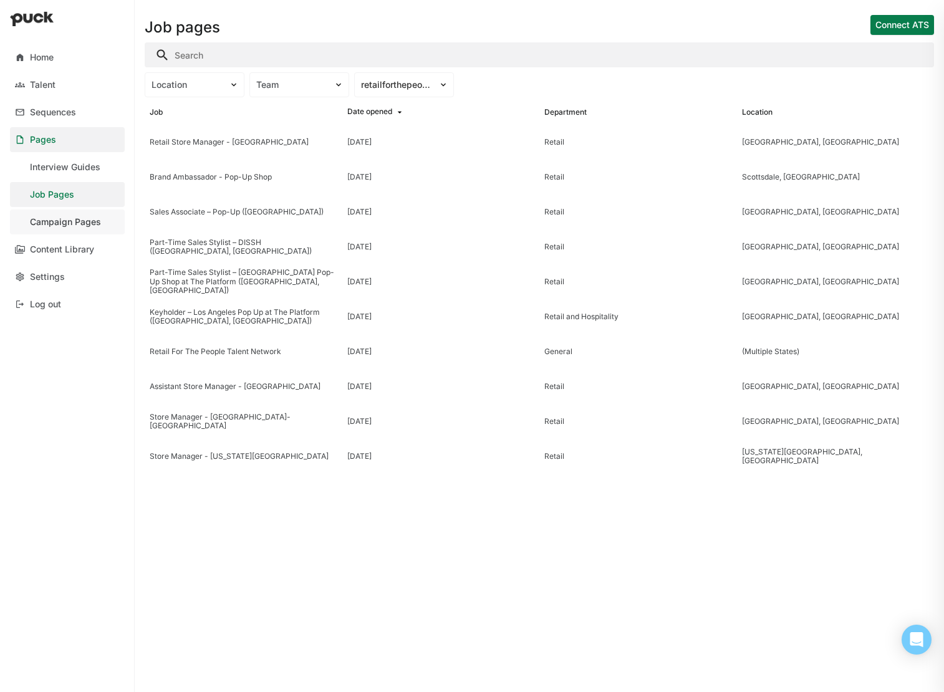
click at [76, 228] on link "Campaign Pages" at bounding box center [67, 222] width 115 height 25
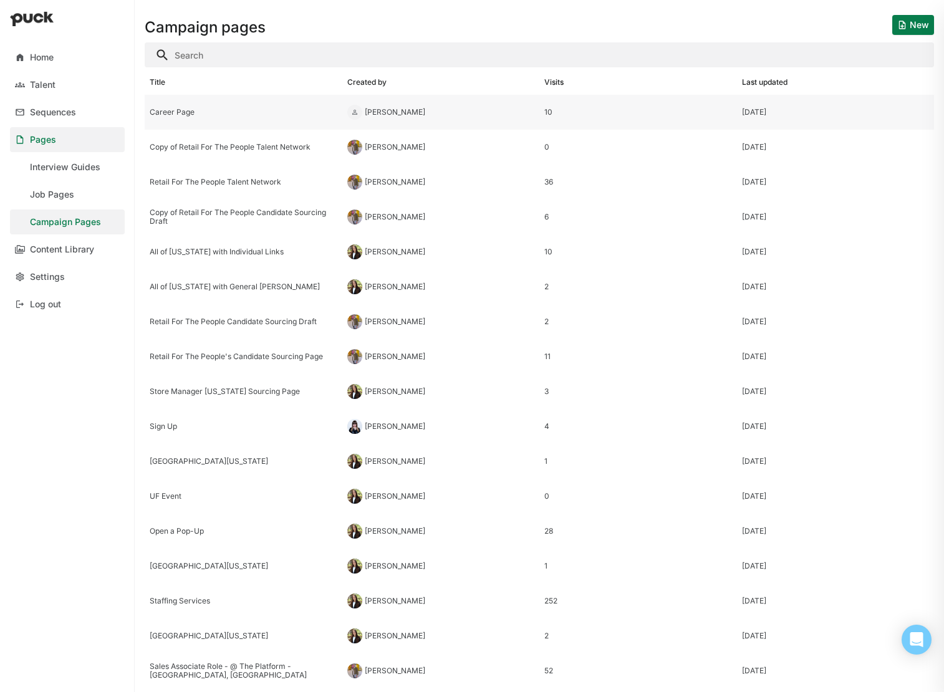
click at [230, 109] on div "Career Page" at bounding box center [244, 112] width 188 height 9
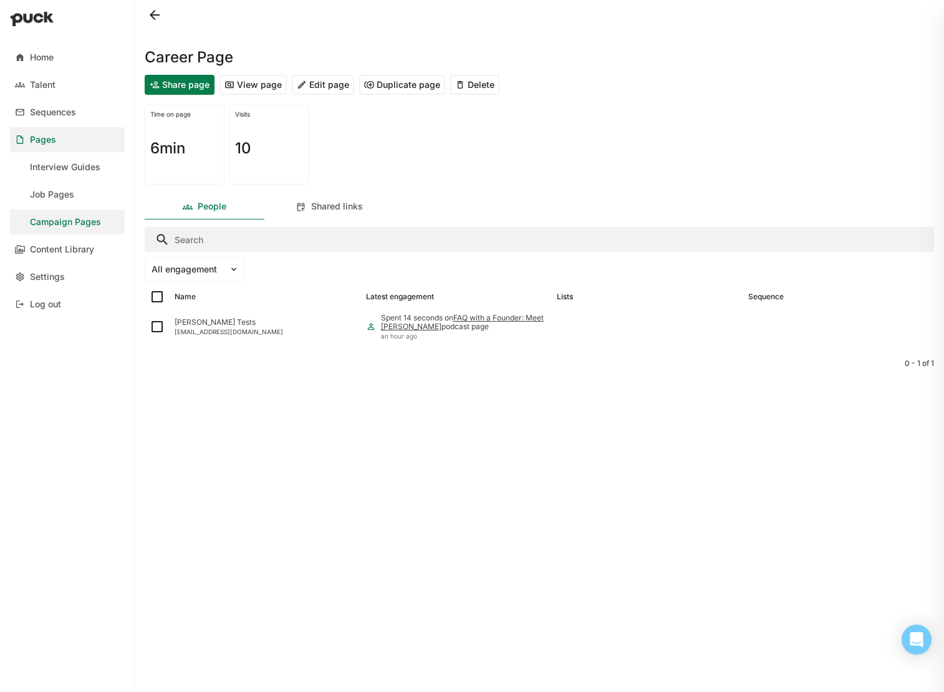
click at [148, 16] on button at bounding box center [155, 15] width 20 height 20
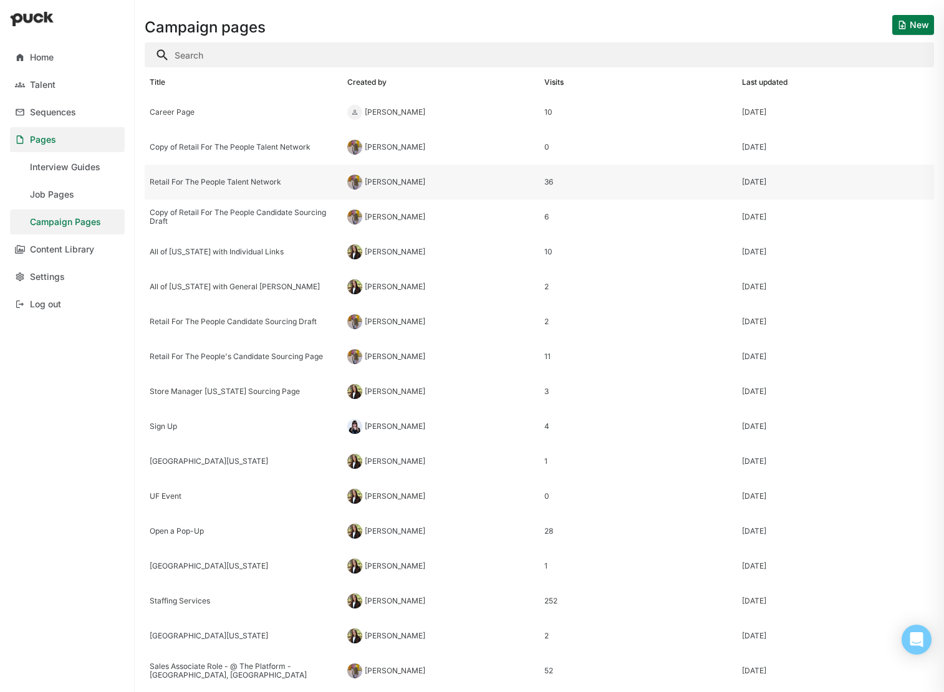
click at [286, 175] on div "Retail For The People Talent Network" at bounding box center [244, 182] width 198 height 35
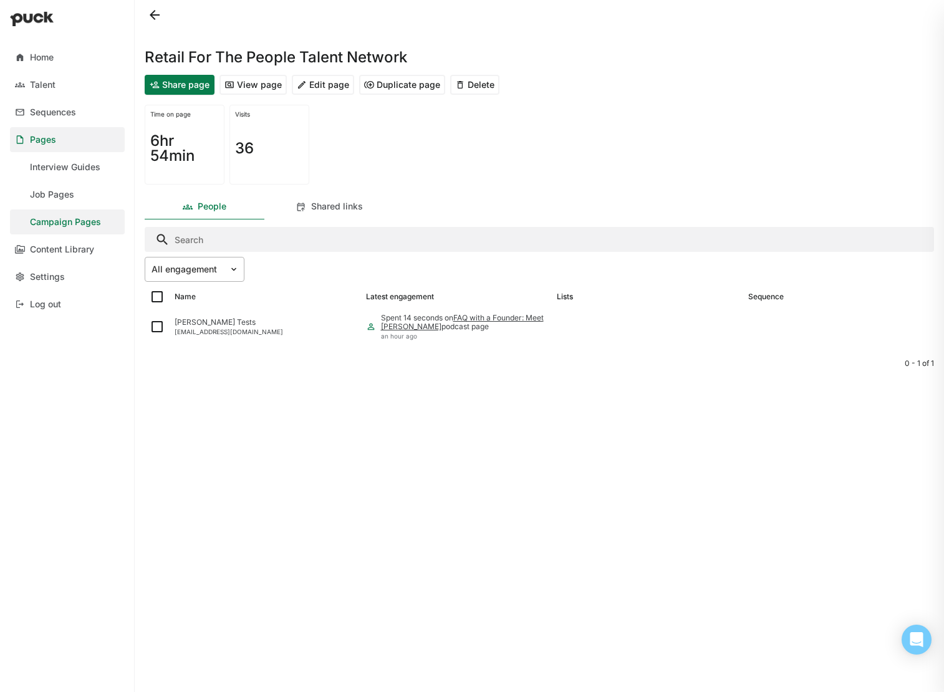
click at [227, 269] on div "All engagement" at bounding box center [187, 270] width 84 height 18
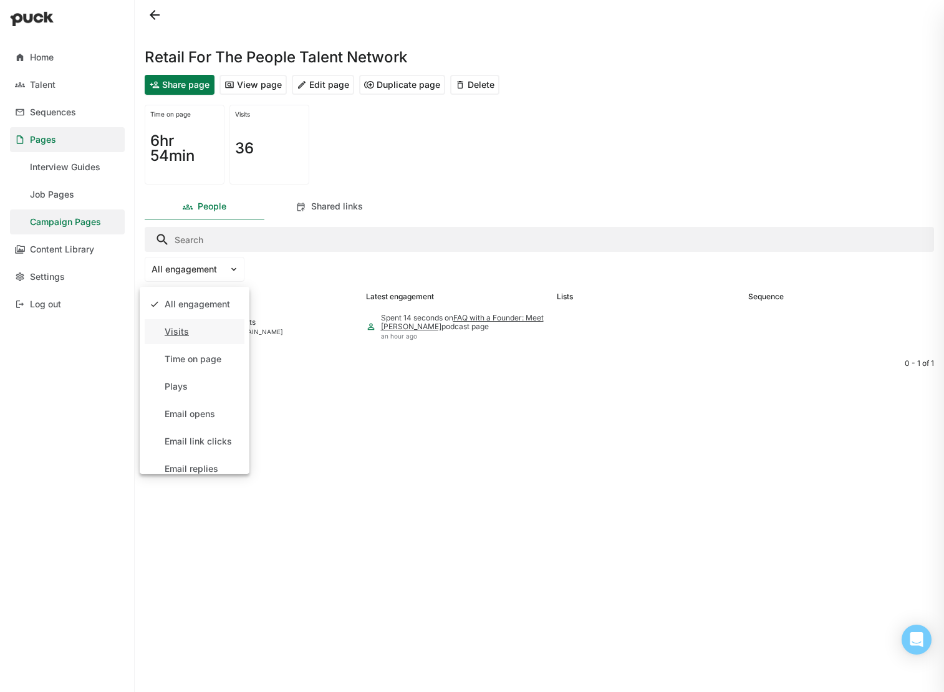
click at [206, 330] on div "Visits" at bounding box center [195, 331] width 100 height 25
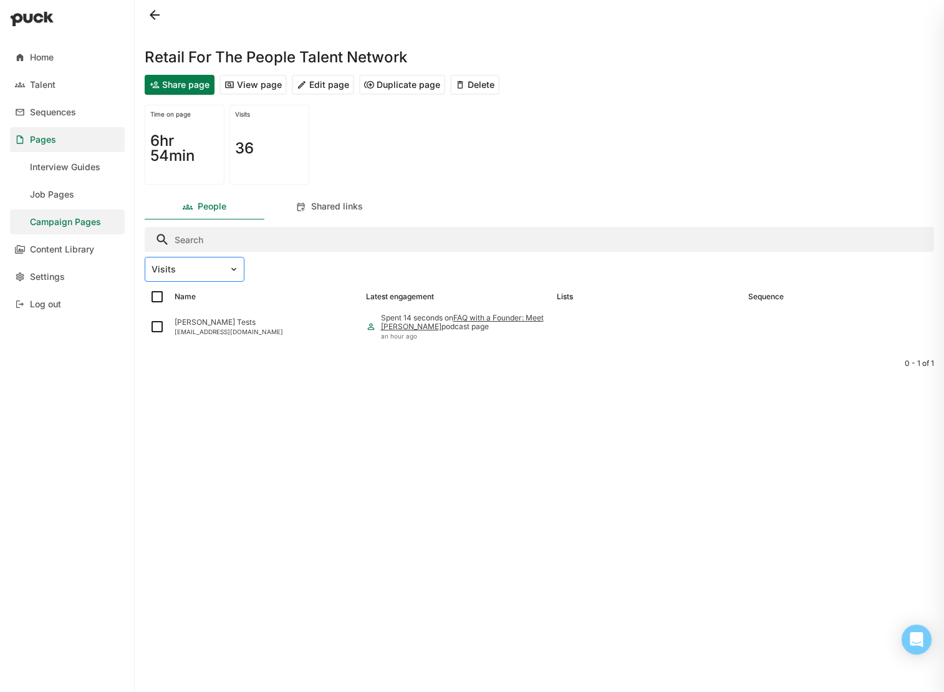
click at [213, 271] on div at bounding box center [187, 269] width 71 height 13
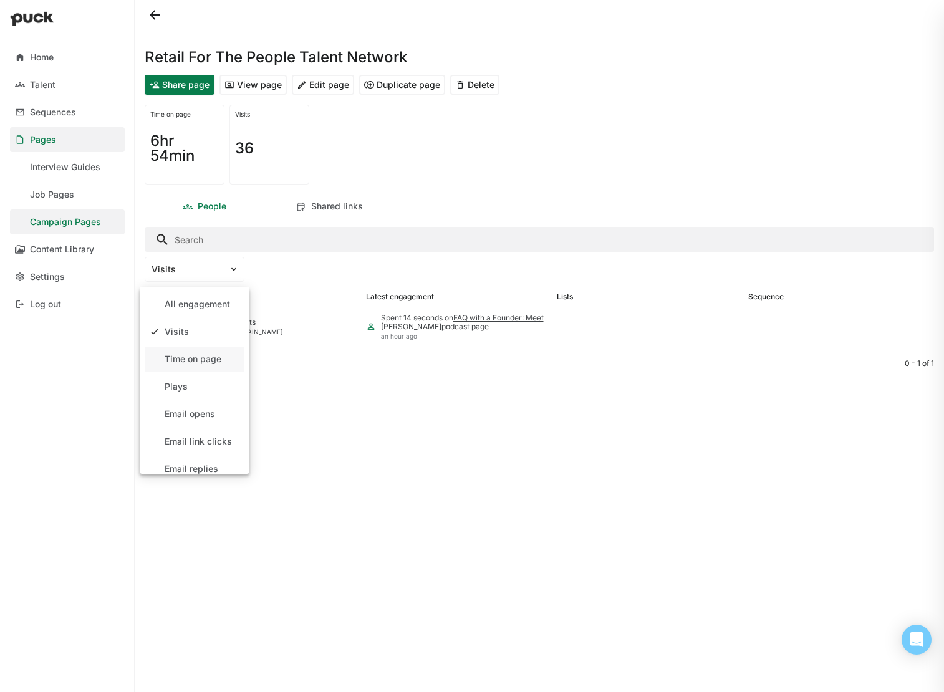
click at [211, 359] on div "Time on page" at bounding box center [193, 359] width 57 height 11
click at [211, 272] on div at bounding box center [187, 269] width 71 height 13
click at [188, 412] on div "Email opens" at bounding box center [190, 414] width 51 height 11
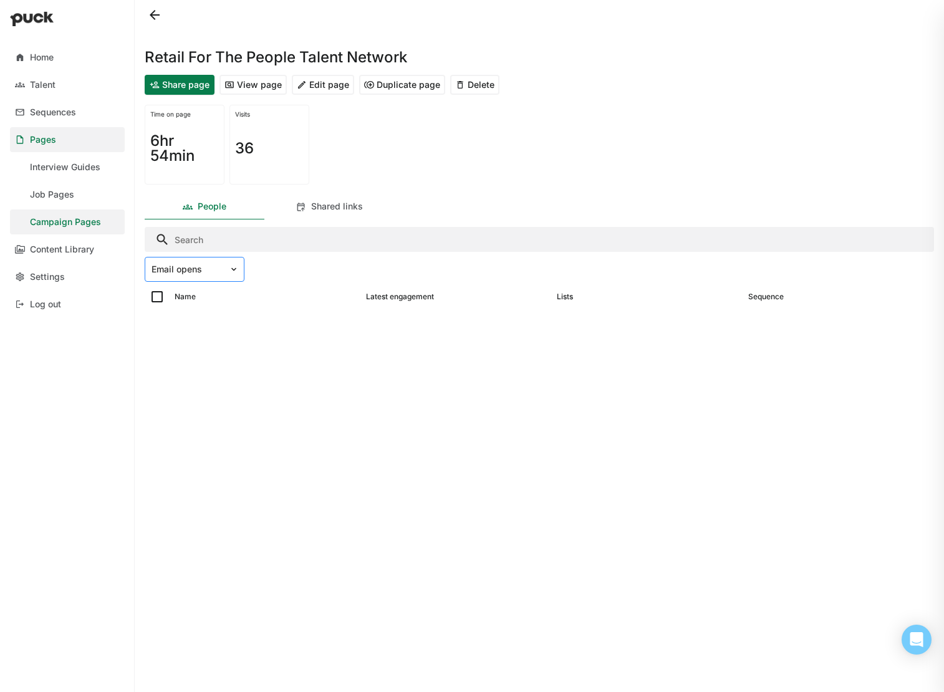
click at [218, 266] on div at bounding box center [187, 269] width 71 height 13
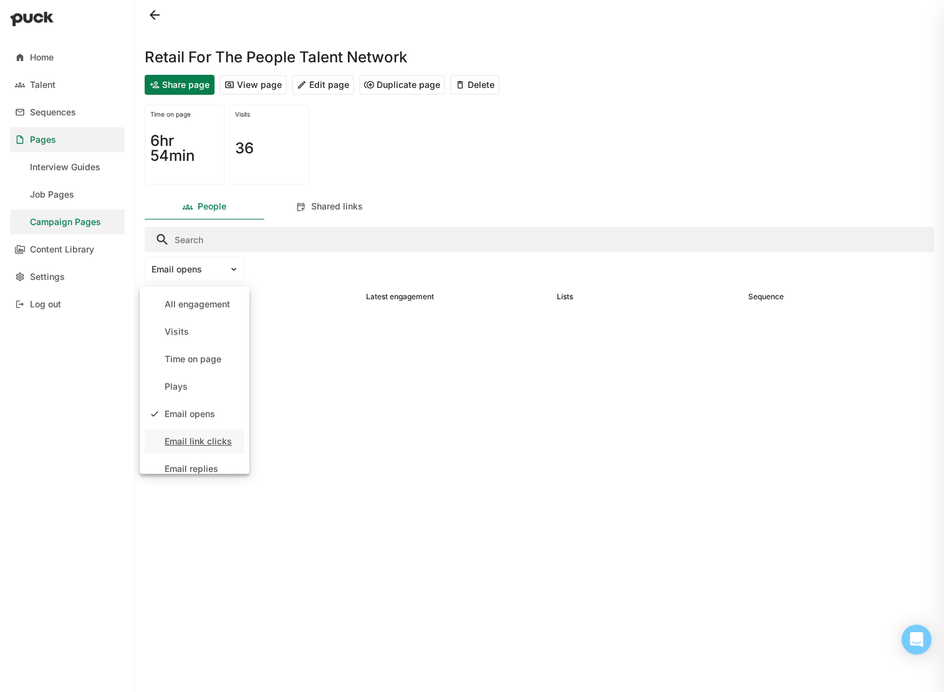
click at [209, 442] on div "Email link clicks" at bounding box center [198, 442] width 67 height 11
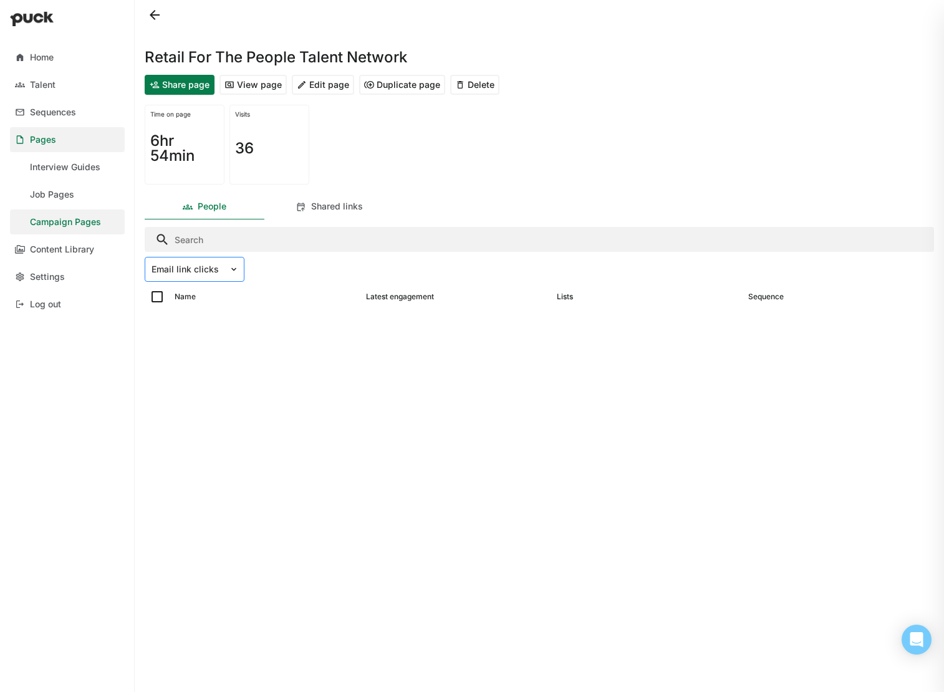
click at [210, 273] on div at bounding box center [187, 269] width 71 height 13
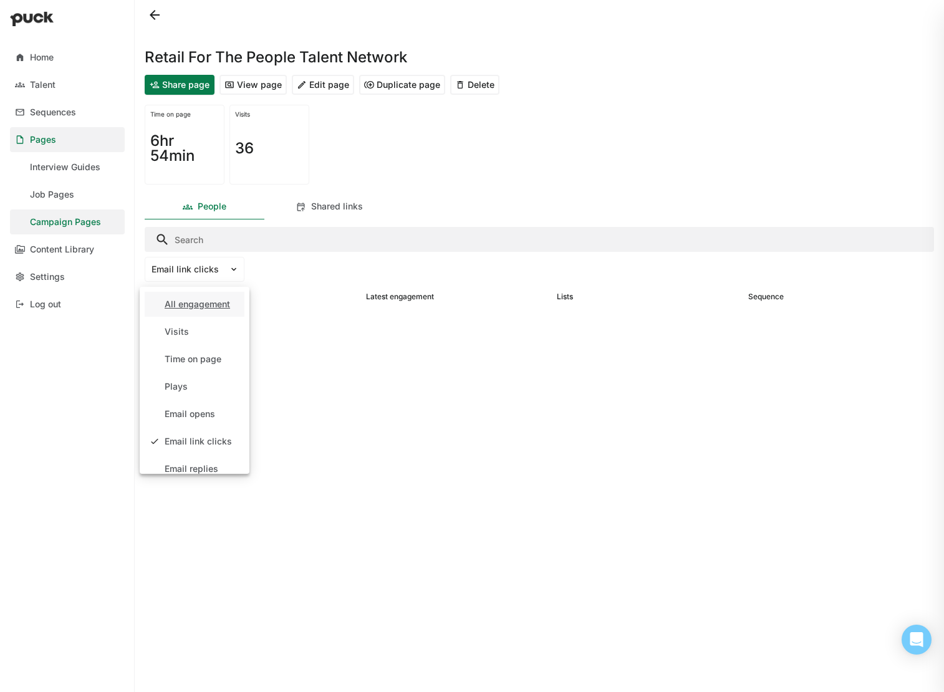
click at [207, 312] on div "All engagement" at bounding box center [195, 304] width 100 height 25
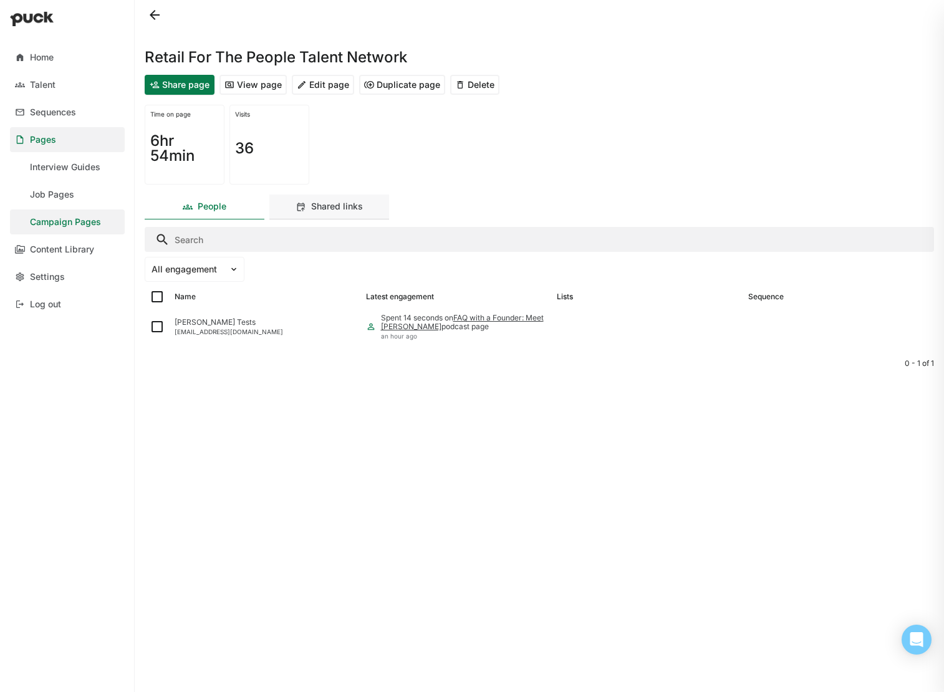
click at [351, 211] on div "Shared links" at bounding box center [337, 206] width 52 height 11
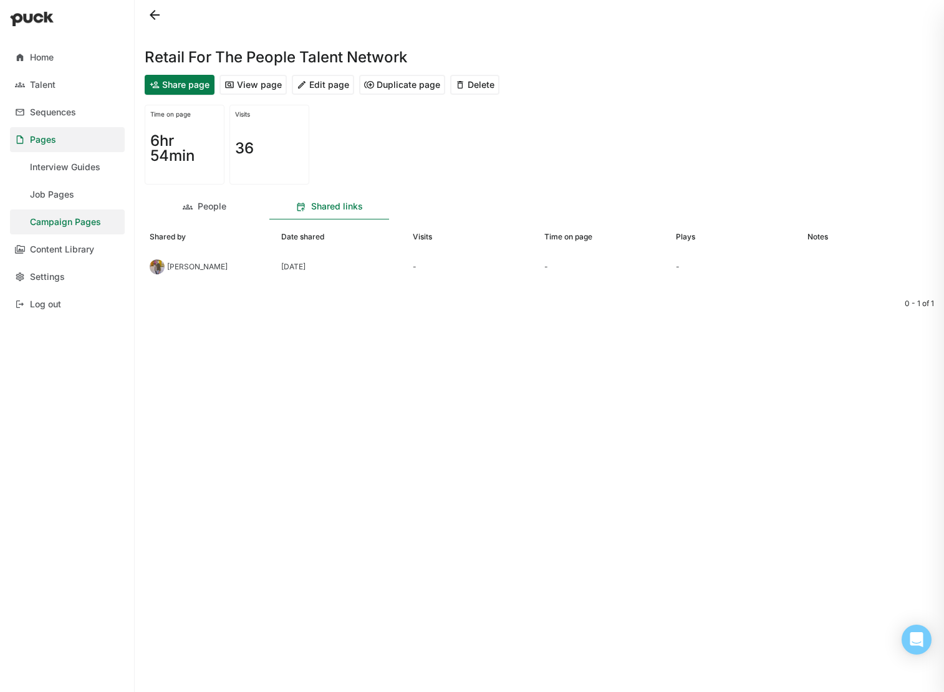
click at [550, 151] on div "Time on page 6hr 54min Visits 36" at bounding box center [540, 145] width 790 height 90
click at [89, 61] on link "Home" at bounding box center [67, 57] width 115 height 25
